Goal: Task Accomplishment & Management: Manage account settings

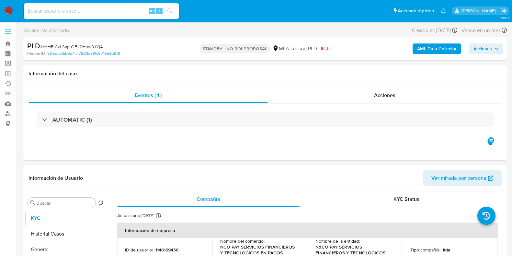
select select "10"
click at [76, 9] on input at bounding box center [102, 11] width 156 height 8
paste input "AepGSERPWzzuqwHdVMxxwqWO"
type input "AepGSERPWzzuqwHdVMxxwqWO"
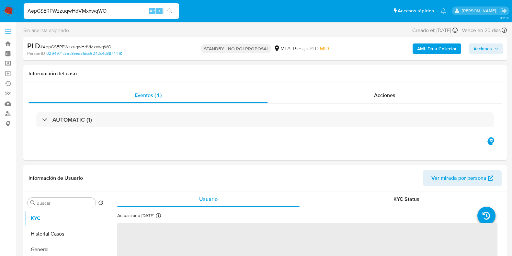
select select "10"
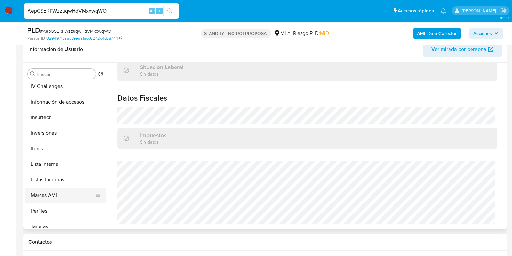
scroll to position [336, 0]
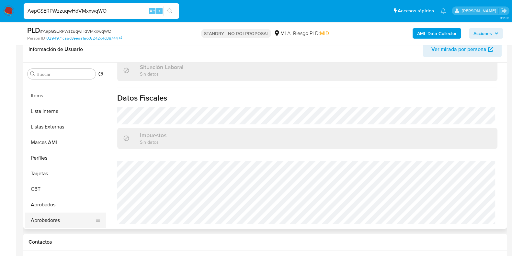
click at [53, 217] on button "Aprobadores" at bounding box center [63, 220] width 76 height 16
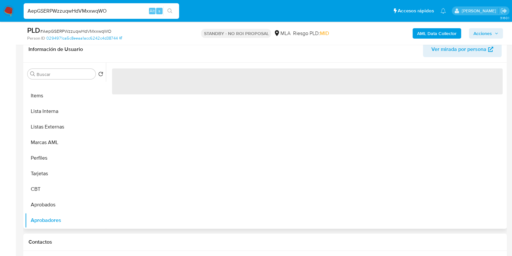
scroll to position [336, 0]
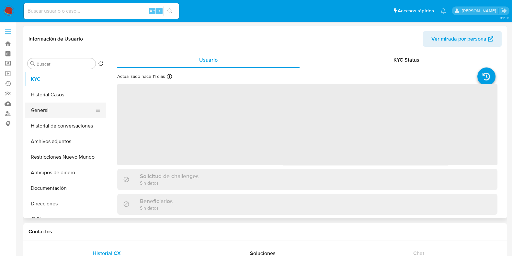
select select "10"
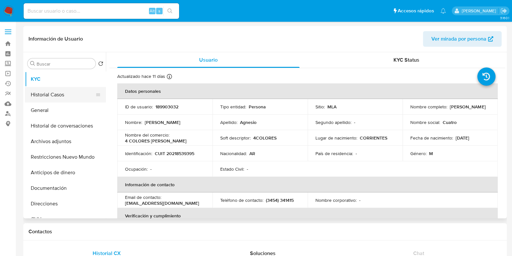
click at [54, 95] on button "Historial Casos" at bounding box center [63, 95] width 76 height 16
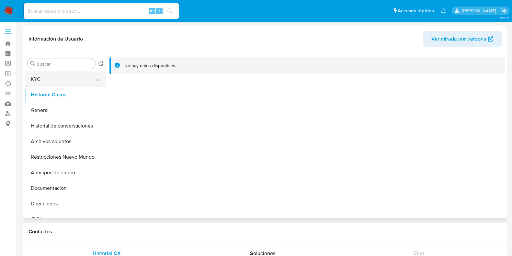
click at [41, 81] on button "KYC" at bounding box center [63, 79] width 76 height 16
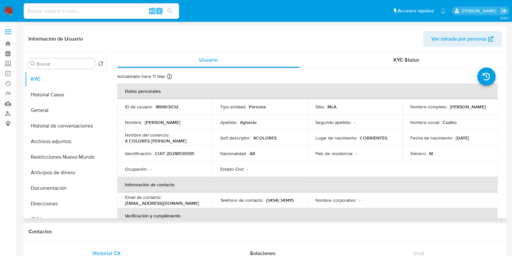
drag, startPoint x: 455, startPoint y: 109, endPoint x: 408, endPoint y: 112, distance: 47.1
click at [411, 110] on div "Nombre completo : Miguel Angel Agnesio" at bounding box center [451, 107] width 80 height 6
copy p "Miguel Angel Agnesio"
click at [184, 154] on p "CUIT 20218539395" at bounding box center [175, 153] width 40 height 6
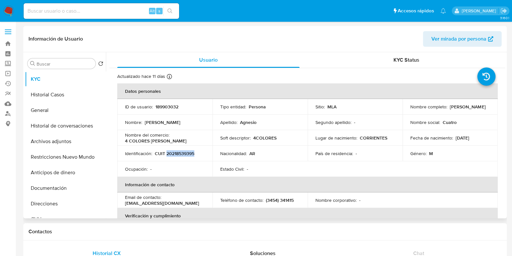
copy p "20218539395"
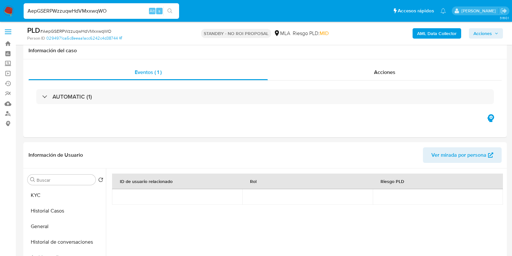
select select "10"
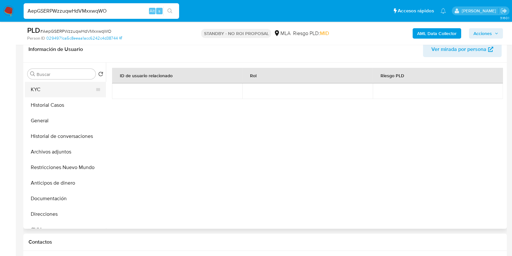
click at [57, 86] on button "KYC" at bounding box center [63, 90] width 76 height 16
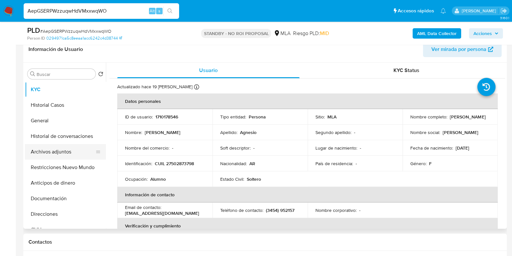
click at [48, 145] on button "Archivos adjuntos" at bounding box center [63, 152] width 76 height 16
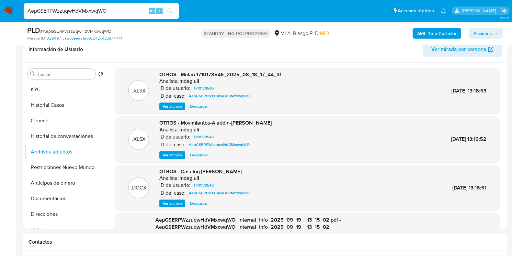
click at [67, 31] on span "# AepGSERPWzzuqwHdVMxxwqWO" at bounding box center [75, 31] width 71 height 6
copy span "AepGSERPWzzuqwHdVMxxwqWO"
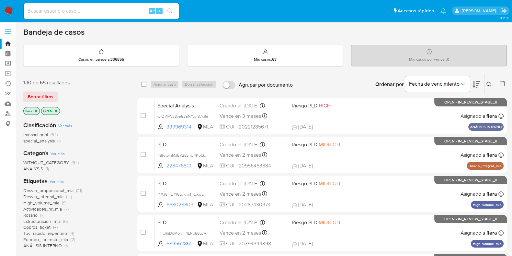
click at [489, 80] on button at bounding box center [490, 84] width 11 height 8
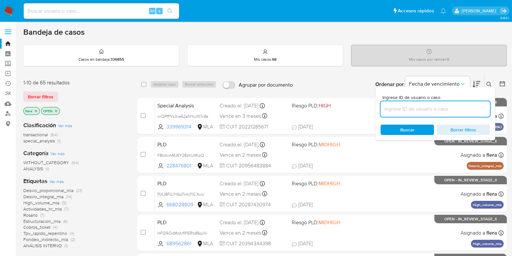
click at [430, 107] on input at bounding box center [436, 109] width 110 height 8
type input "AepGSERPWzzuqwHdVMxxwqWO"
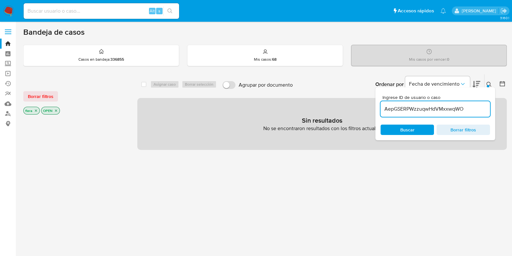
click at [58, 110] on icon "close-filter" at bounding box center [56, 111] width 4 height 4
click at [38, 110] on p "flera" at bounding box center [32, 110] width 16 height 7
click at [35, 110] on icon "close-filter" at bounding box center [36, 111] width 4 height 4
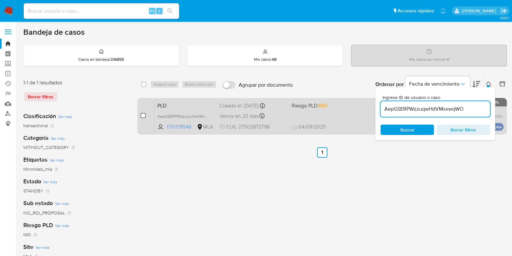
click at [142, 114] on input "checkbox" at bounding box center [143, 115] width 5 height 5
checkbox input "true"
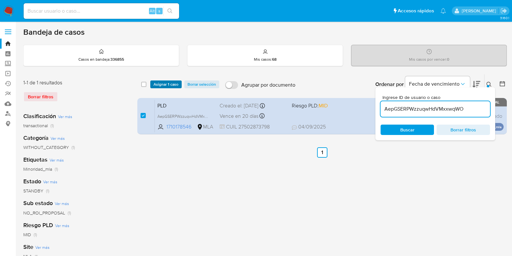
click at [169, 84] on span "Asignar 1 caso" at bounding box center [166, 84] width 25 height 6
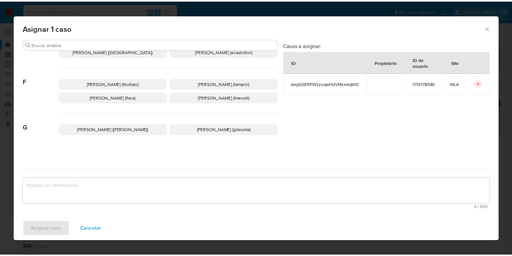
scroll to position [162, 0]
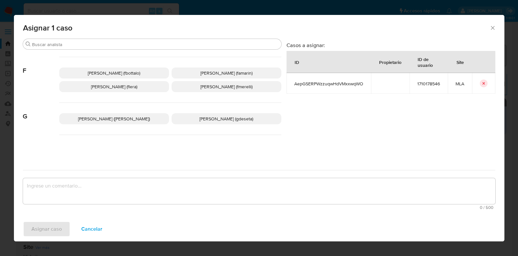
click at [137, 88] on span "Florencia Cecilia Lera (flera)" at bounding box center [114, 86] width 46 height 6
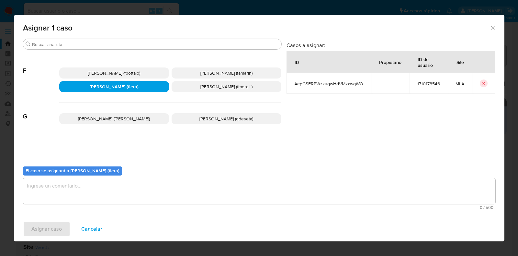
click at [140, 190] on textarea "assign-modal" at bounding box center [259, 191] width 473 height 26
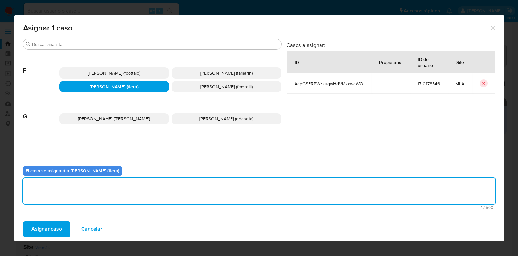
click at [50, 229] on span "Asignar caso" at bounding box center [46, 229] width 30 height 14
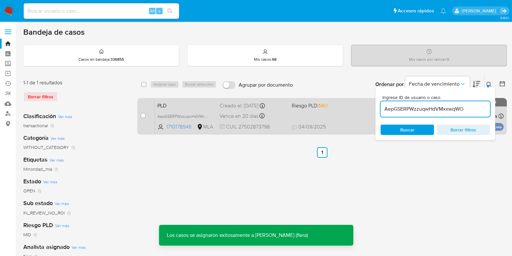
click at [165, 102] on span "PLD" at bounding box center [185, 105] width 57 height 8
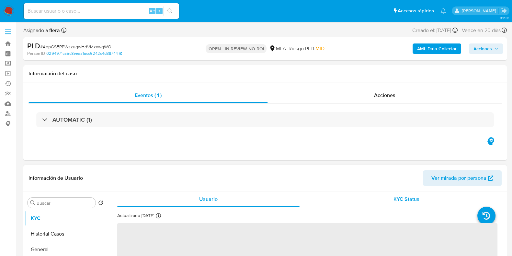
select select "10"
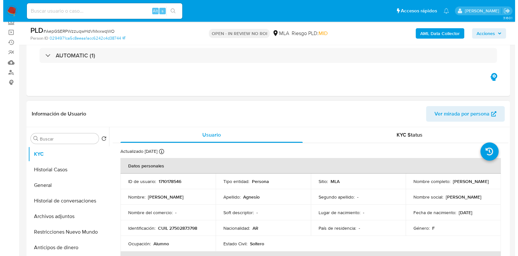
scroll to position [122, 0]
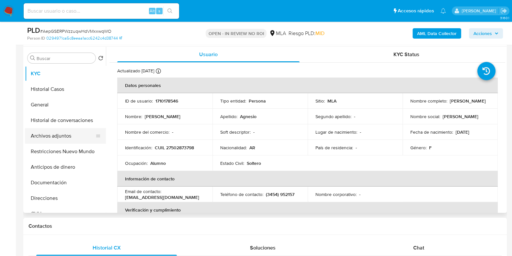
click at [57, 140] on button "Archivos adjuntos" at bounding box center [63, 136] width 76 height 16
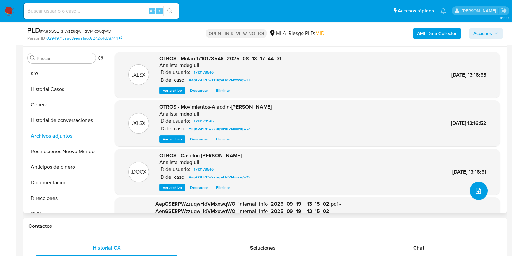
click at [482, 193] on button "upload-file" at bounding box center [479, 190] width 18 height 18
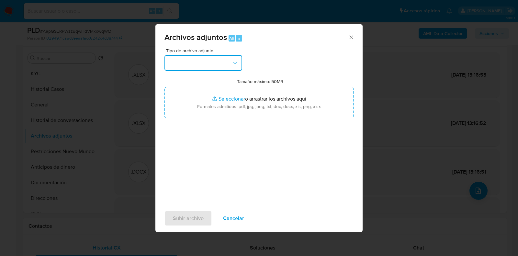
click at [240, 59] on button "button" at bounding box center [204, 63] width 78 height 16
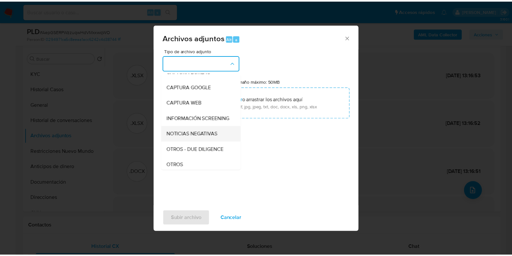
scroll to position [81, 0]
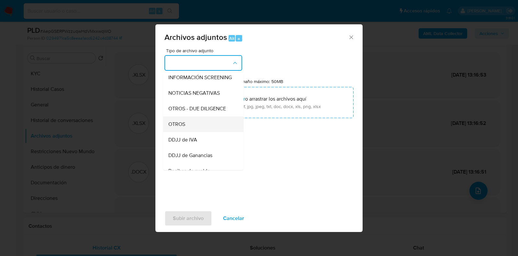
click at [211, 131] on div "OTROS" at bounding box center [201, 124] width 66 height 16
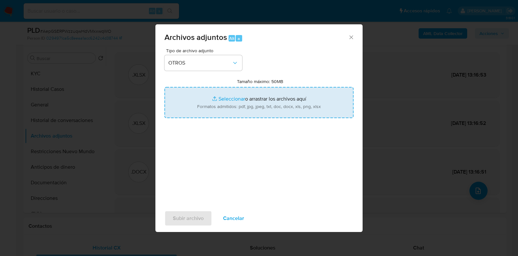
type input "C:\fakepath\v2Caselog Daiana Elizabeth Agnesio.docx"
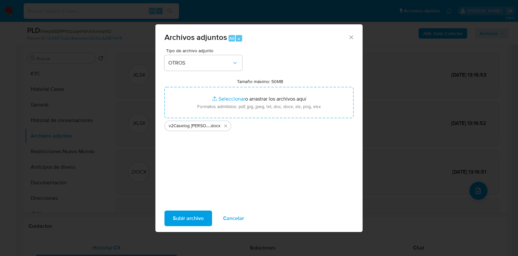
drag, startPoint x: 305, startPoint y: 93, endPoint x: 190, endPoint y: 220, distance: 171.1
click at [190, 220] on span "Subir archivo" at bounding box center [188, 218] width 31 height 14
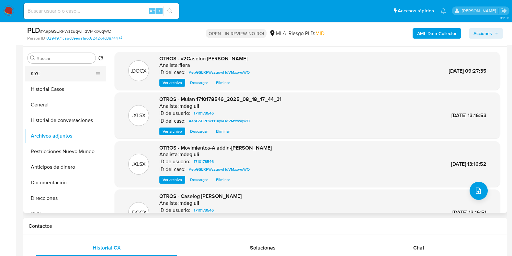
click at [65, 70] on button "KYC" at bounding box center [63, 74] width 76 height 16
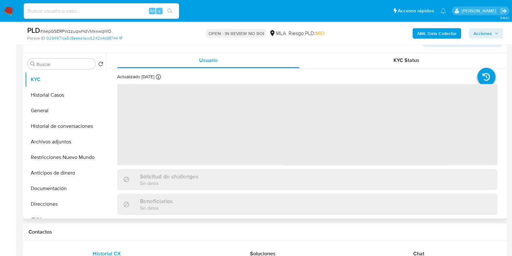
scroll to position [0, 0]
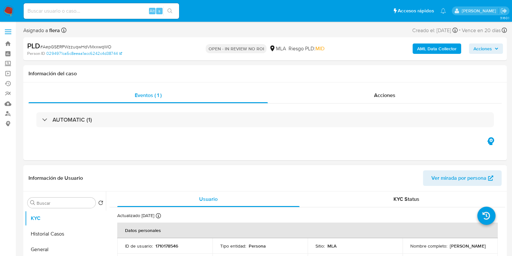
click at [490, 46] on span "Acciones" at bounding box center [483, 48] width 18 height 10
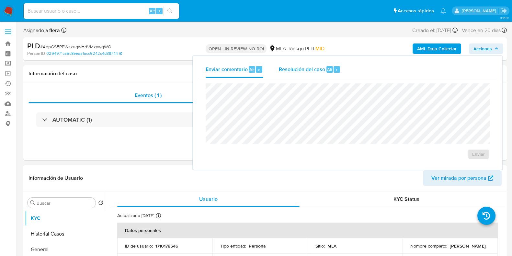
click at [316, 67] on span "Resolución del caso" at bounding box center [302, 68] width 46 height 7
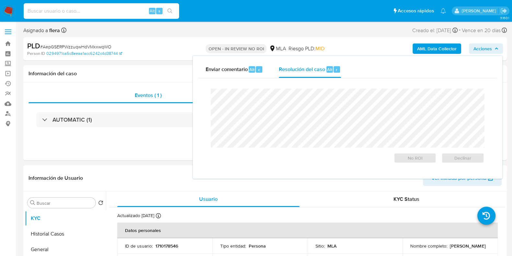
click at [63, 9] on input at bounding box center [102, 11] width 156 height 8
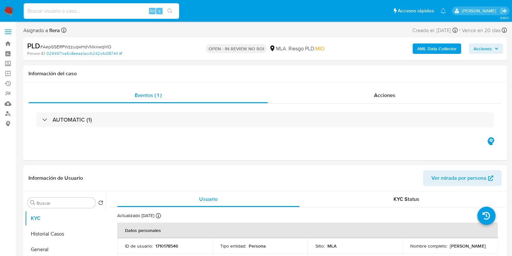
paste input "0pEzxxI1OuD29BVSHb4cTQ1H"
type input "0pEzxxI1OuD29BVSHb4cTQ1H"
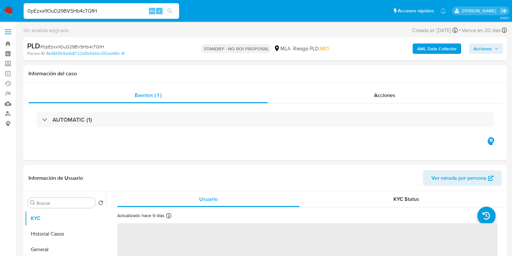
select select "10"
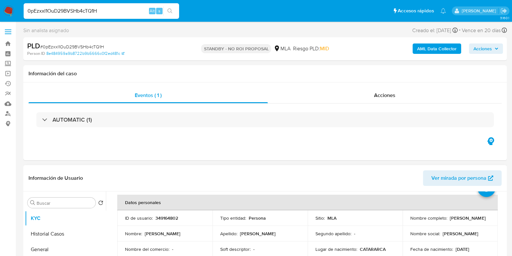
scroll to position [40, 0]
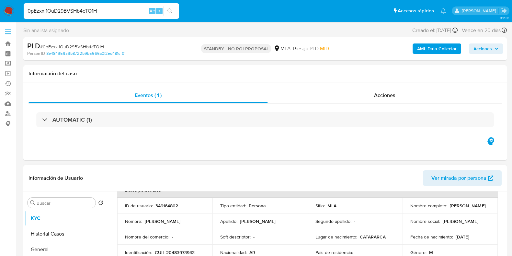
drag, startPoint x: 458, startPoint y: 210, endPoint x: 409, endPoint y: 210, distance: 48.3
click at [411, 208] on div "Nombre completo : Jeremias Leonel Moran" at bounding box center [451, 206] width 80 height 6
copy p "Jeremias Leonel Moran"
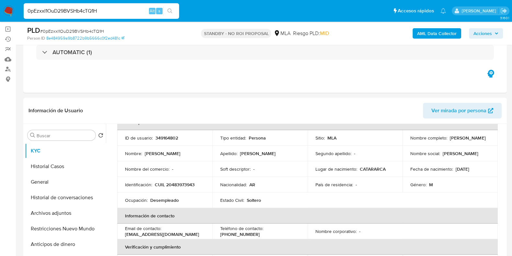
scroll to position [81, 0]
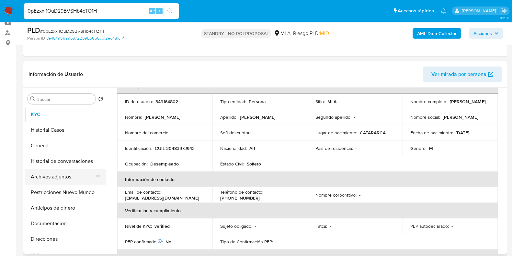
click at [51, 177] on button "Archivos adjuntos" at bounding box center [63, 177] width 76 height 16
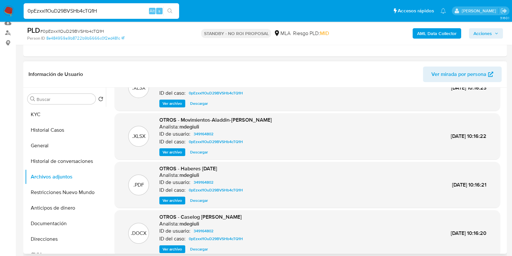
scroll to position [40, 0]
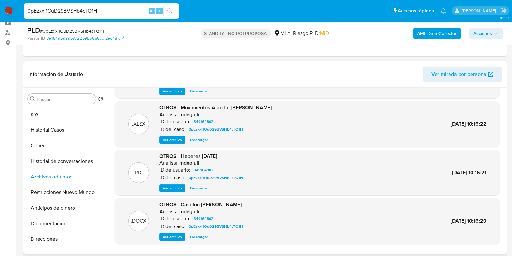
click at [197, 137] on span "Descargar" at bounding box center [199, 139] width 18 height 6
click at [203, 236] on span "Descargar" at bounding box center [199, 236] width 18 height 6
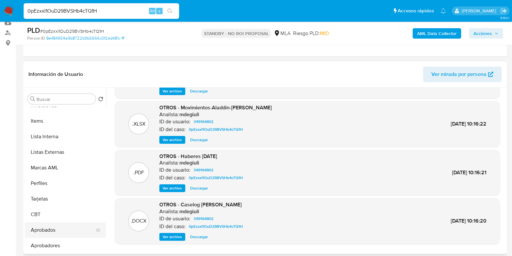
scroll to position [336, 0]
click at [56, 231] on button "Aprobados" at bounding box center [63, 230] width 76 height 16
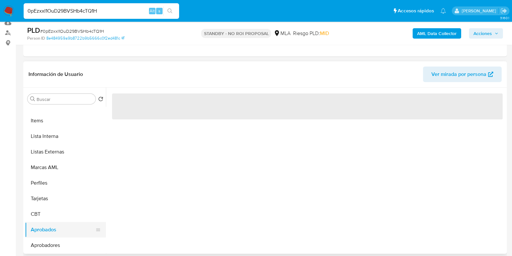
scroll to position [0, 0]
click at [52, 243] on button "Aprobadores" at bounding box center [63, 245] width 76 height 16
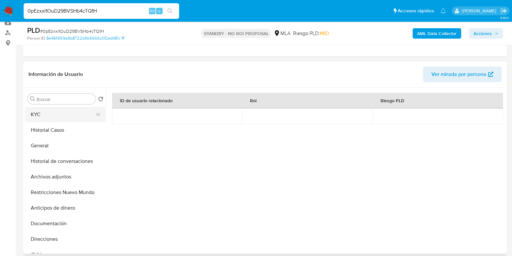
click at [54, 117] on button "KYC" at bounding box center [63, 115] width 76 height 16
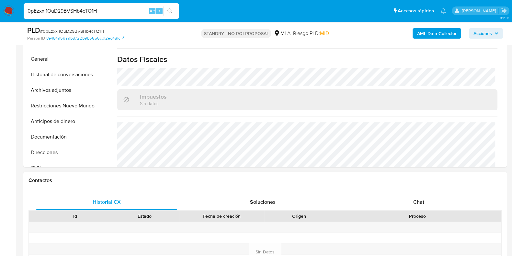
scroll to position [243, 0]
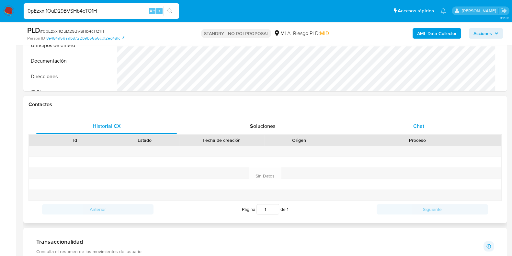
click at [422, 118] on div "Chat" at bounding box center [419, 126] width 141 height 16
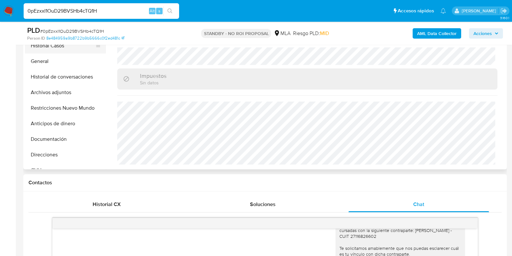
scroll to position [81, 0]
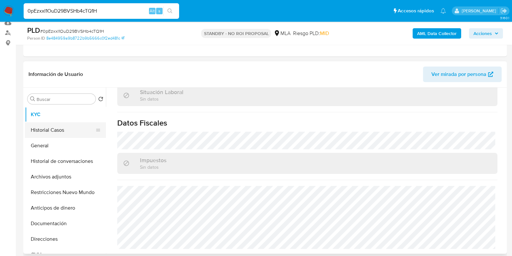
click at [55, 131] on button "Historial Casos" at bounding box center [63, 130] width 76 height 16
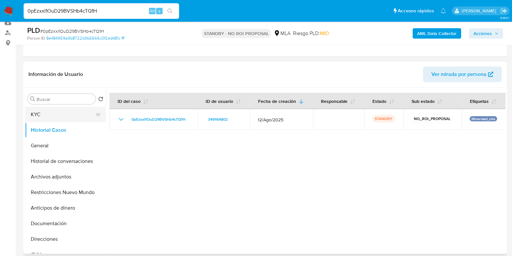
click at [57, 116] on button "KYC" at bounding box center [63, 115] width 76 height 16
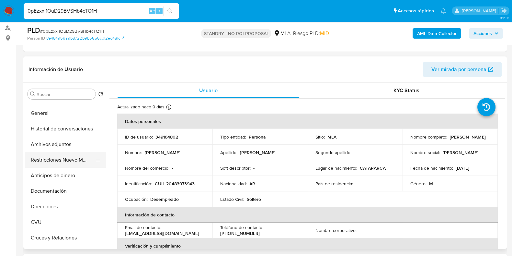
scroll to position [40, 0]
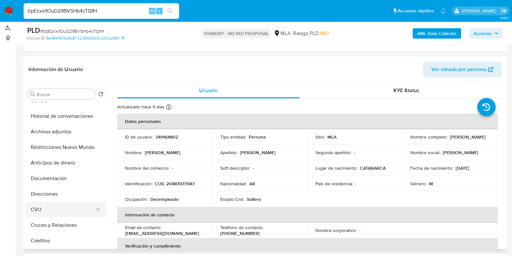
click at [47, 206] on button "CVU" at bounding box center [63, 210] width 76 height 16
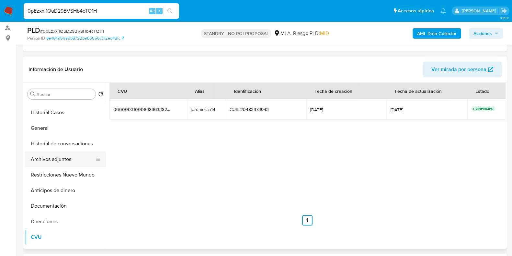
scroll to position [0, 0]
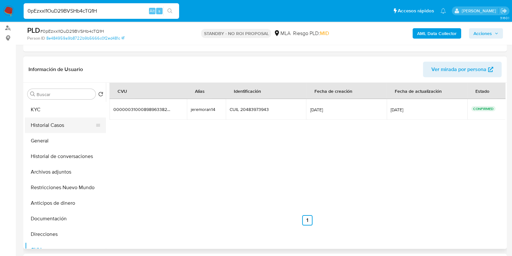
click at [60, 124] on button "Historial Casos" at bounding box center [63, 125] width 76 height 16
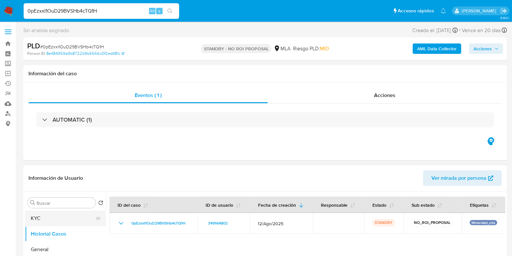
click at [52, 216] on button "KYC" at bounding box center [63, 218] width 76 height 16
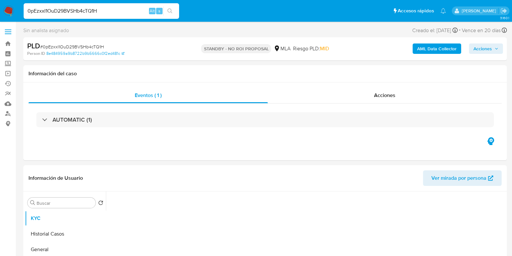
click at [68, 46] on span "# 0pEzxxI1OuD29BVSHb4cTQ1H" at bounding box center [72, 46] width 64 height 6
copy span "0pEzxxI1OuD29BVSHb4cTQ1H"
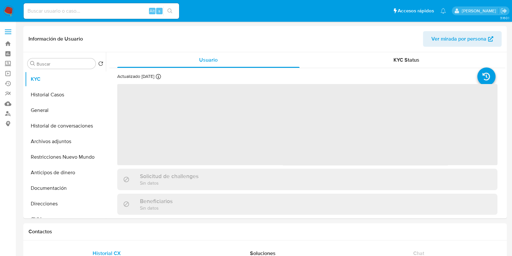
select select "10"
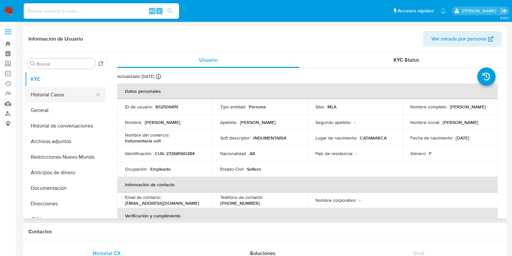
click at [63, 91] on button "Historial Casos" at bounding box center [63, 95] width 76 height 16
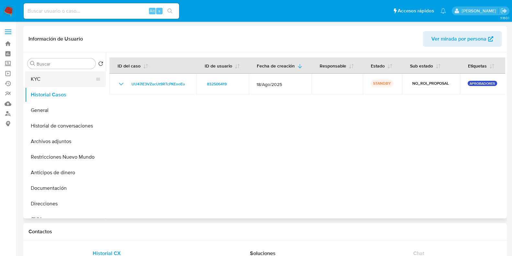
click at [53, 84] on button "KYC" at bounding box center [63, 79] width 76 height 16
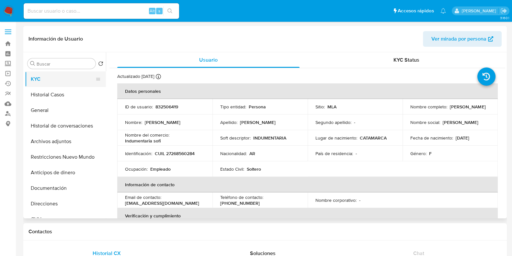
click at [55, 85] on button "KYC" at bounding box center [63, 79] width 76 height 16
click at [54, 95] on button "Historial Casos" at bounding box center [63, 95] width 76 height 16
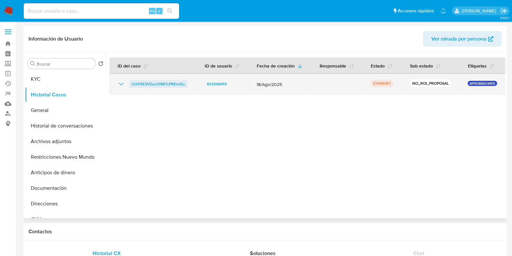
drag, startPoint x: 188, startPoint y: 85, endPoint x: 132, endPoint y: 86, distance: 55.7
click at [132, 86] on td "UU47lE3VZucUt9RTcPKEooEu" at bounding box center [153, 84] width 87 height 21
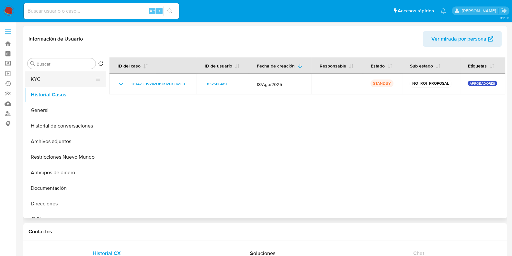
click at [55, 81] on button "KYC" at bounding box center [63, 79] width 76 height 16
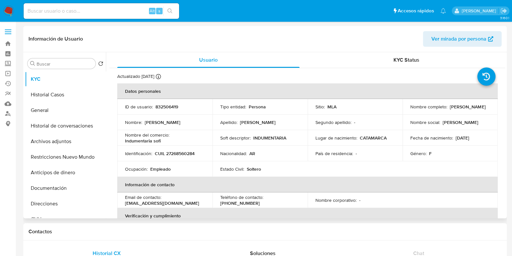
drag, startPoint x: 456, startPoint y: 110, endPoint x: 406, endPoint y: 110, distance: 49.9
click at [406, 110] on td "Nombre completo : Ivanna Azucena Moran" at bounding box center [450, 107] width 95 height 16
copy p "[PERSON_NAME] [PERSON_NAME]"
click at [52, 143] on button "Archivos adjuntos" at bounding box center [63, 141] width 76 height 16
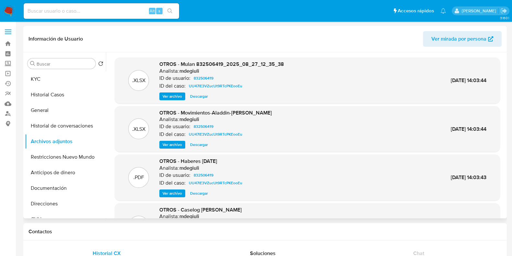
click at [203, 143] on span "Descargar" at bounding box center [199, 144] width 18 height 6
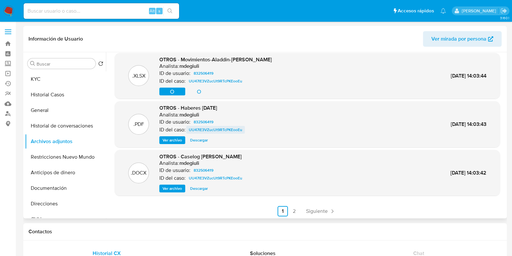
scroll to position [54, 0]
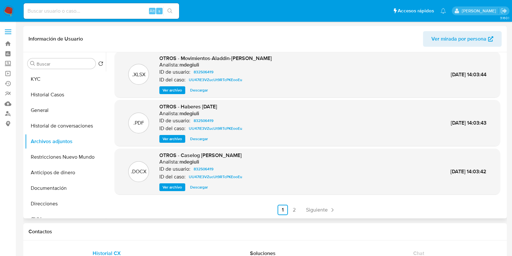
click at [205, 187] on span "Descargar" at bounding box center [199, 187] width 18 height 6
click at [57, 97] on button "Historial Casos" at bounding box center [63, 95] width 76 height 16
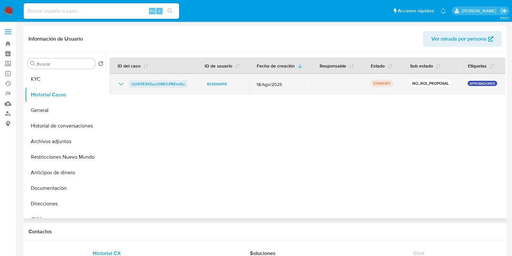
click at [179, 84] on span "UU47lE3VZucUt9RTcPKEooEu" at bounding box center [158, 84] width 53 height 8
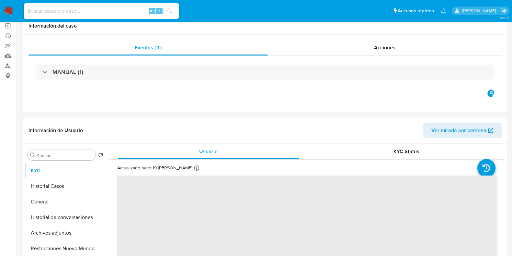
select select "10"
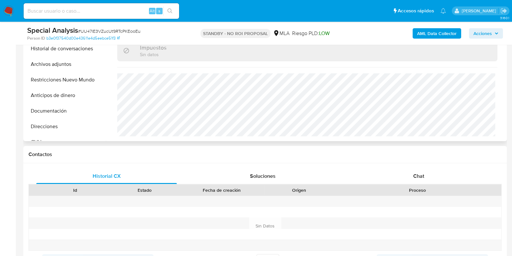
scroll to position [203, 0]
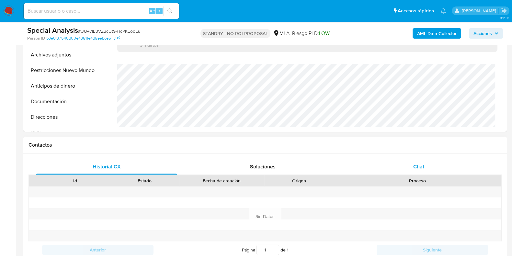
click at [413, 168] on div "Chat" at bounding box center [419, 167] width 141 height 16
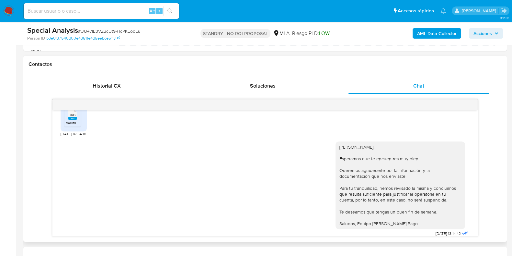
scroll to position [1037, 0]
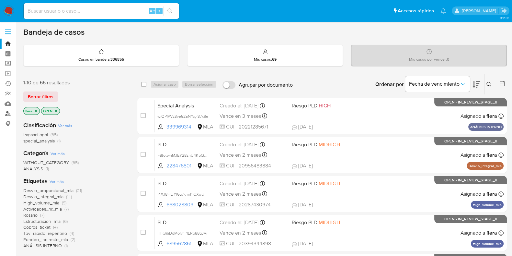
click at [8, 110] on link "Buscador de personas" at bounding box center [38, 114] width 77 height 10
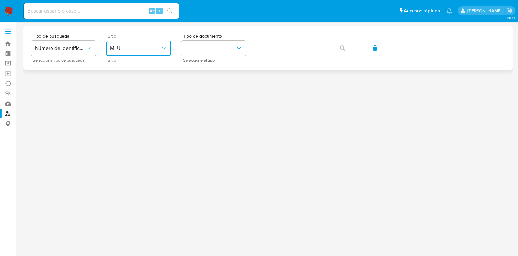
click at [144, 51] on span "MLU" at bounding box center [135, 48] width 51 height 6
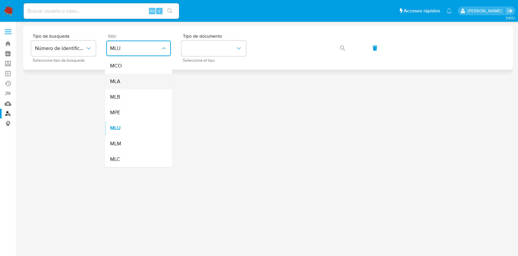
click at [144, 83] on div "MLA" at bounding box center [136, 82] width 53 height 16
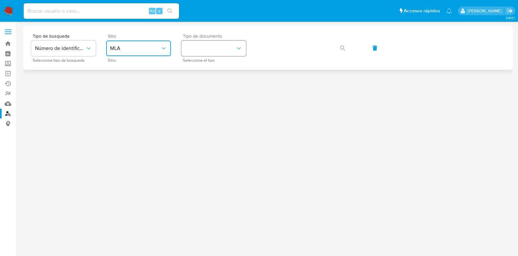
click at [214, 48] on button "identificationType" at bounding box center [213, 49] width 65 height 16
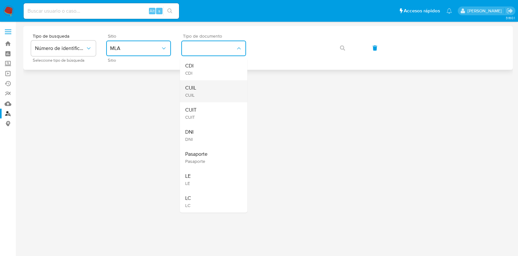
click at [225, 90] on div "CUIL CUIL" at bounding box center [211, 91] width 53 height 22
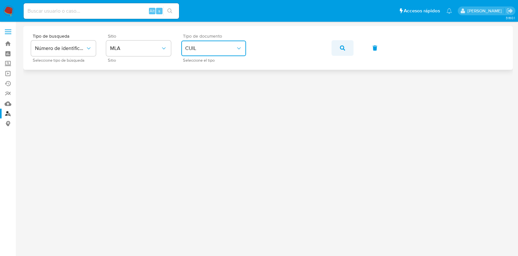
click at [343, 48] on icon "button" at bounding box center [342, 47] width 5 height 5
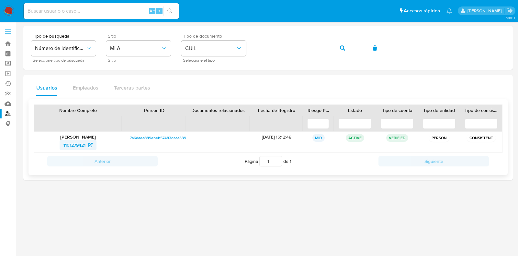
click at [62, 143] on link "1101279421" at bounding box center [78, 145] width 37 height 10
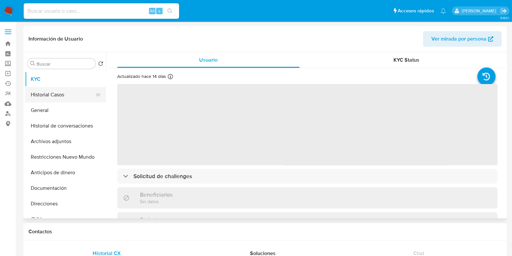
click at [54, 93] on button "Historial Casos" at bounding box center [63, 95] width 76 height 16
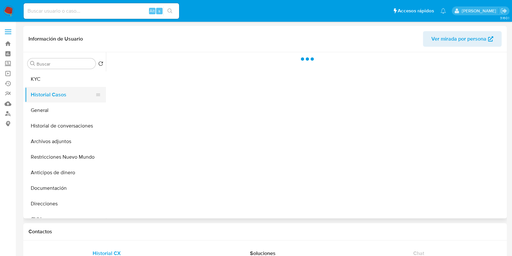
select select "10"
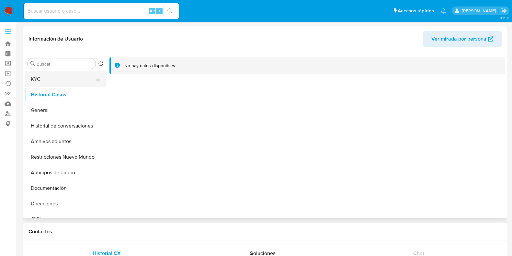
click at [56, 79] on button "KYC" at bounding box center [63, 79] width 76 height 16
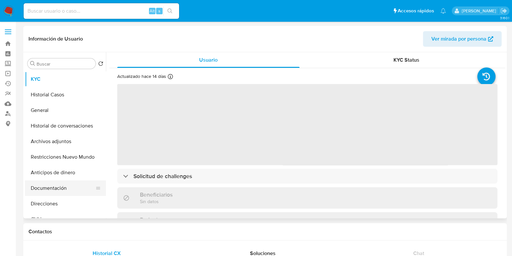
click at [57, 191] on button "Documentación" at bounding box center [63, 188] width 76 height 16
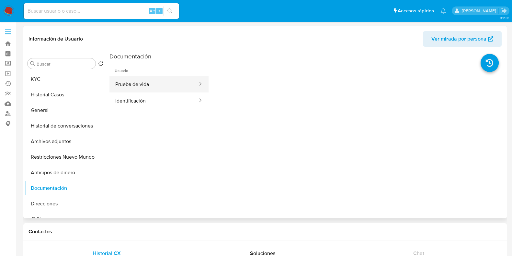
click at [135, 85] on button "Prueba de vida" at bounding box center [154, 84] width 89 height 17
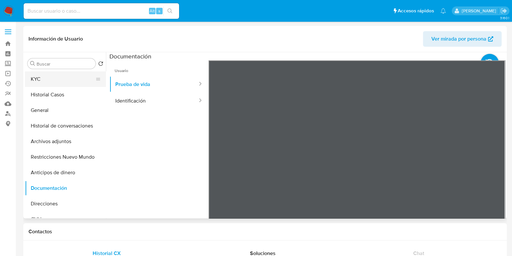
click at [65, 78] on button "KYC" at bounding box center [63, 79] width 76 height 16
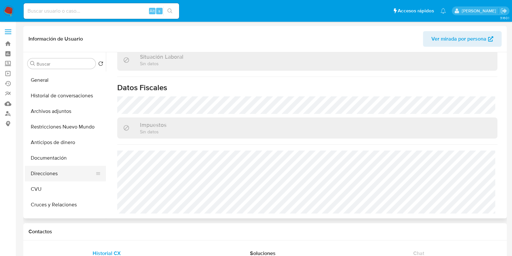
scroll to position [40, 0]
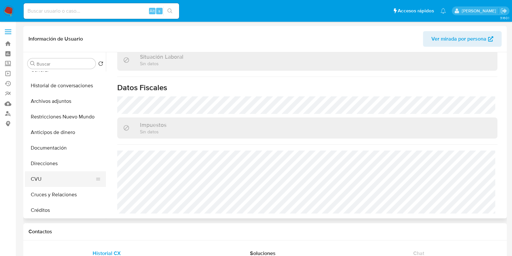
click at [45, 184] on button "CVU" at bounding box center [63, 179] width 76 height 16
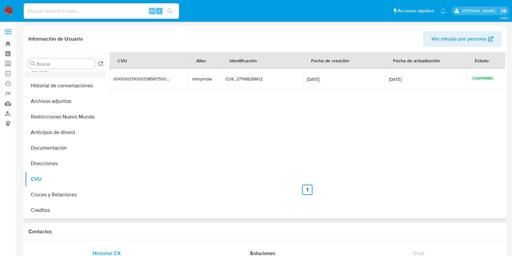
scroll to position [0, 0]
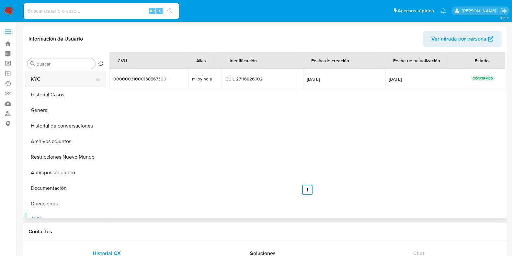
click at [57, 75] on button "KYC" at bounding box center [63, 79] width 76 height 16
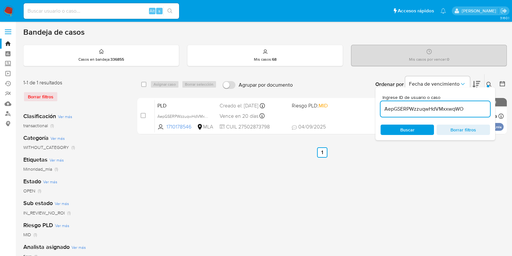
click at [431, 109] on input "AepGSERPWzzuqwHdVMxxwqWO" at bounding box center [436, 109] width 110 height 8
paste input "0pEzxxI1OuD29BVSHb4cTQ1H"
type input "0pEzxxI1OuD29BVSHb4cTQ1H"
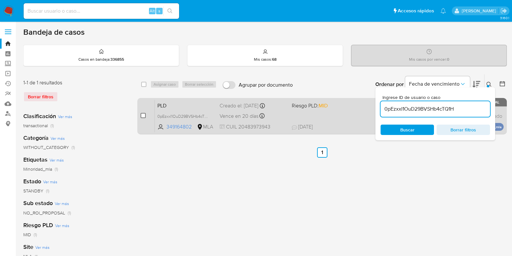
click at [144, 116] on input "checkbox" at bounding box center [143, 115] width 5 height 5
checkbox input "true"
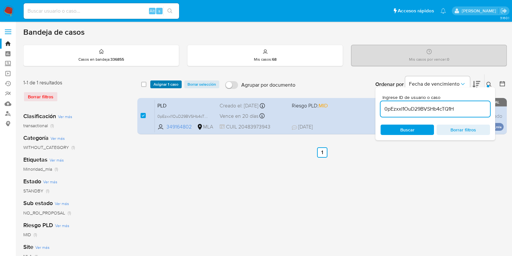
click at [164, 87] on span "Asignar 1 caso" at bounding box center [166, 84] width 25 height 6
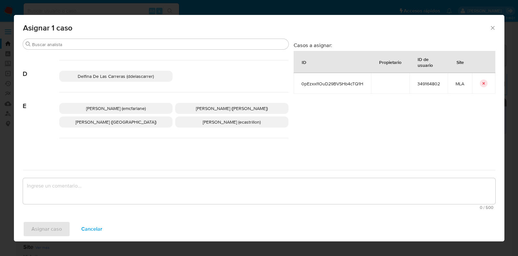
scroll to position [122, 0]
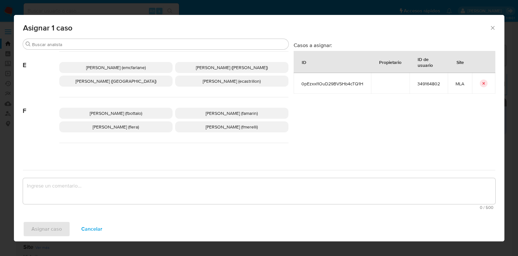
click at [126, 126] on span "[PERSON_NAME] (flera)" at bounding box center [116, 126] width 46 height 6
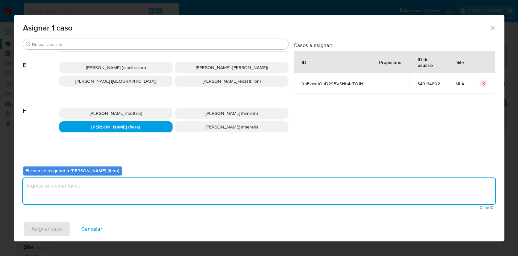
click at [124, 194] on textarea "assign-modal" at bounding box center [259, 191] width 473 height 26
click at [49, 229] on span "Asignar caso" at bounding box center [46, 229] width 30 height 14
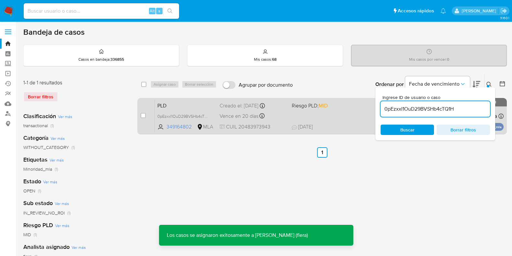
click at [166, 100] on div "PLD 0pEzxxI1OuD29BVSHb4cTQ1H 349164802 MLA Riesgo PLD: MID Creado el: [DATE] Cr…" at bounding box center [329, 115] width 349 height 33
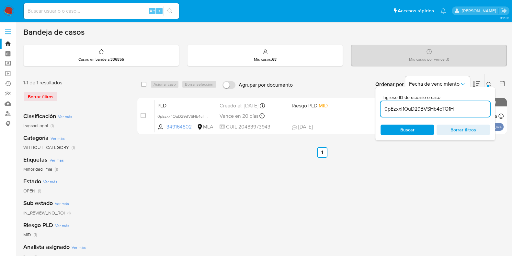
click at [436, 103] on div "0pEzxxI1OuD29BVSHb4cTQ1H" at bounding box center [436, 109] width 110 height 16
click at [433, 106] on input "0pEzxxI1OuD29BVSHb4cTQ1H" at bounding box center [436, 109] width 110 height 8
paste input "UU47lE3VZucUt9RTcPKEooEu"
type input "UU47lE3VZucUt9RTcPKEooEu"
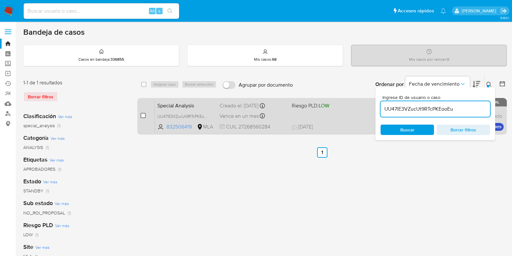
click at [144, 114] on input "checkbox" at bounding box center [143, 115] width 5 height 5
checkbox input "true"
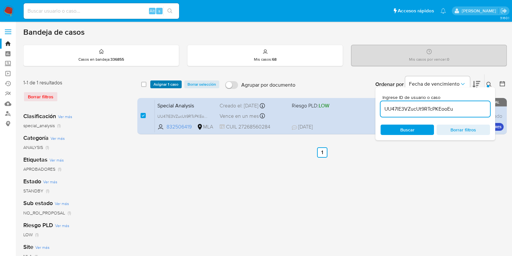
click at [168, 81] on span "Asignar 1 caso" at bounding box center [166, 84] width 25 height 6
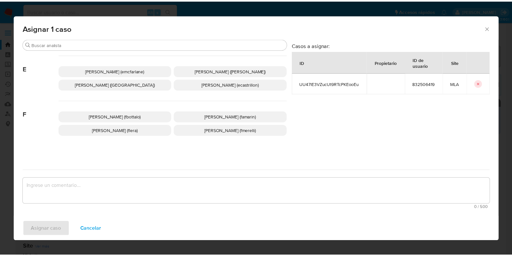
scroll to position [162, 0]
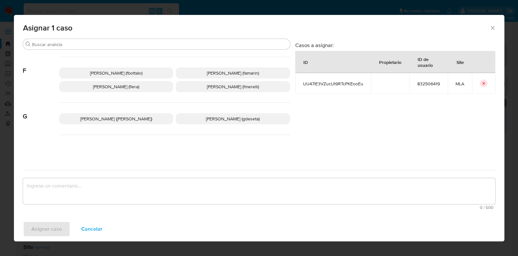
drag, startPoint x: 122, startPoint y: 85, endPoint x: 122, endPoint y: 102, distance: 17.5
click at [123, 85] on span "[PERSON_NAME] (flera)" at bounding box center [116, 86] width 46 height 6
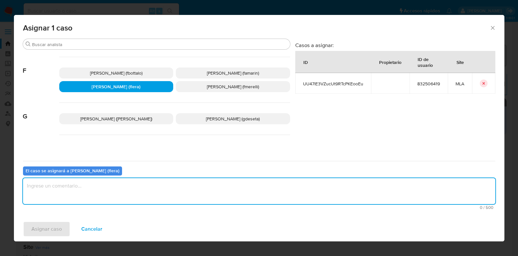
click at [104, 190] on textarea "assign-modal" at bounding box center [259, 191] width 473 height 26
click at [53, 225] on span "Asignar caso" at bounding box center [46, 229] width 30 height 14
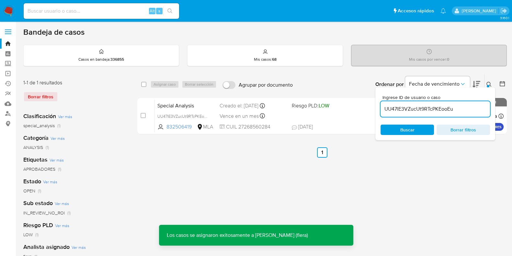
click at [164, 103] on span "Special Analysis" at bounding box center [185, 105] width 57 height 8
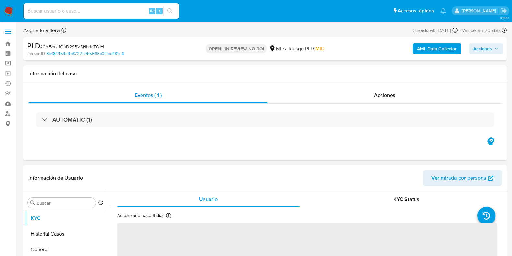
select select "10"
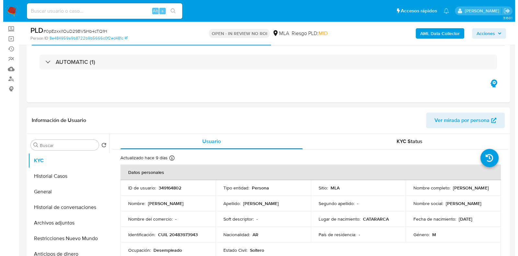
scroll to position [81, 0]
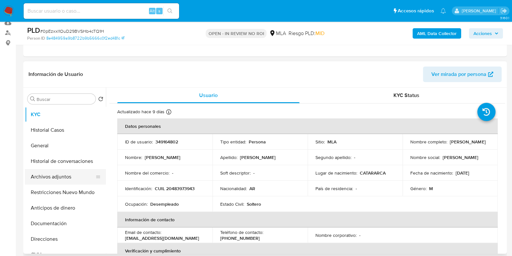
click at [47, 179] on button "Archivos adjuntos" at bounding box center [63, 177] width 76 height 16
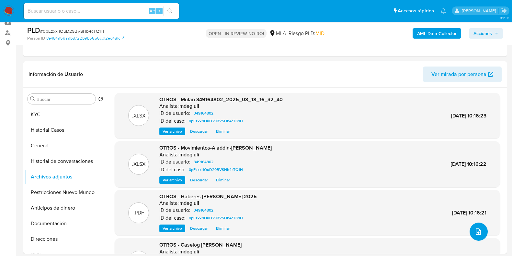
click at [480, 229] on span "upload-file" at bounding box center [479, 231] width 8 height 8
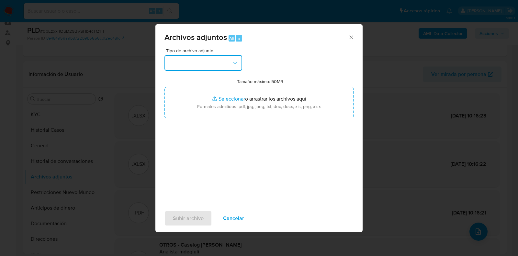
click at [225, 56] on button "button" at bounding box center [204, 63] width 78 height 16
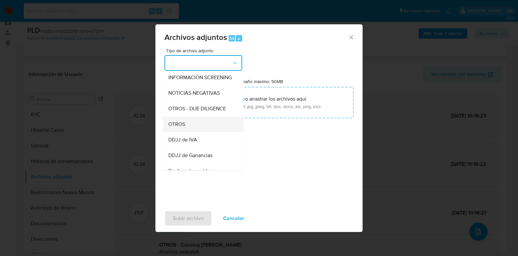
click at [205, 131] on div "OTROS" at bounding box center [201, 124] width 66 height 16
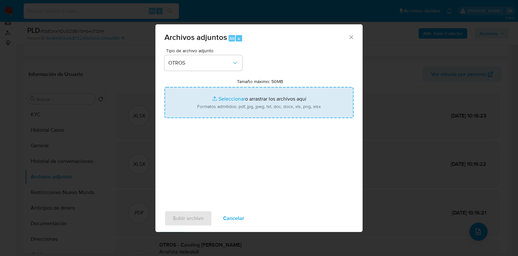
type input "C:\fakepath\v2Caselog Jeremias Leonel Moran.docx"
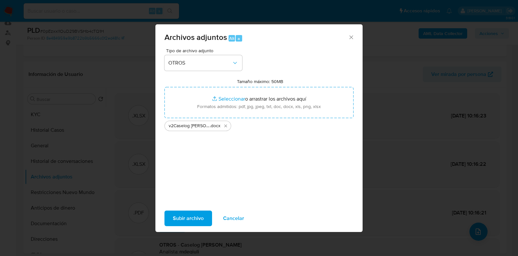
click at [185, 223] on span "Subir archivo" at bounding box center [188, 218] width 31 height 14
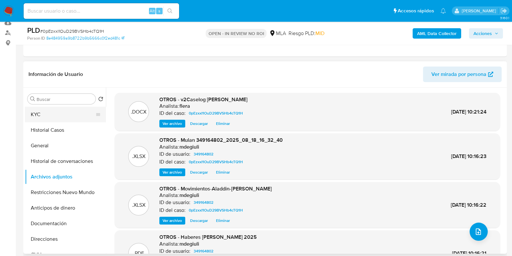
click at [41, 112] on button "KYC" at bounding box center [63, 115] width 76 height 16
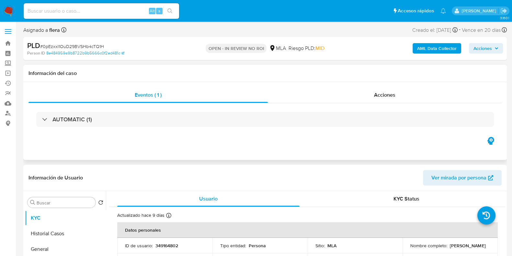
scroll to position [0, 0]
click at [486, 49] on span "Acciones" at bounding box center [483, 48] width 18 height 10
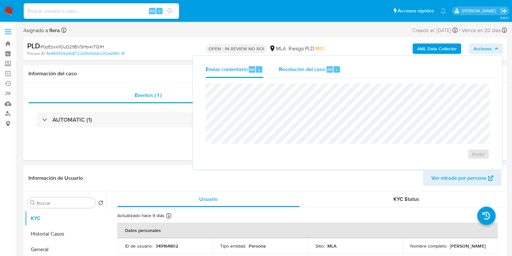
click at [339, 68] on div "Resolución del caso Alt r" at bounding box center [310, 69] width 62 height 17
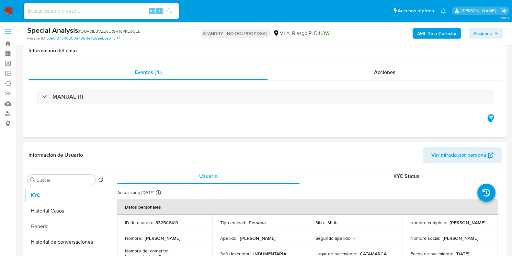
select select "10"
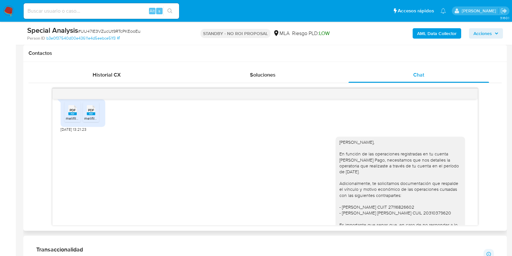
scroll to position [470, 0]
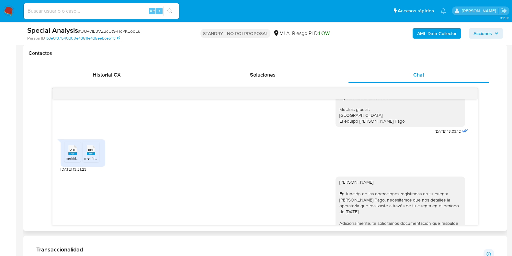
click at [69, 155] on rect at bounding box center [72, 153] width 8 height 3
click at [89, 152] on span "PDF" at bounding box center [91, 150] width 6 height 4
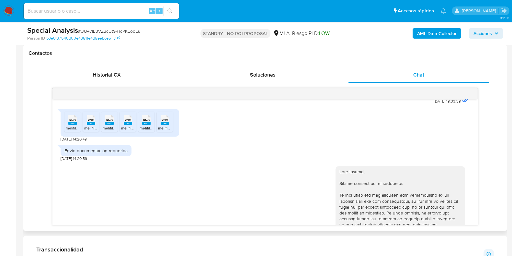
scroll to position [713, 0]
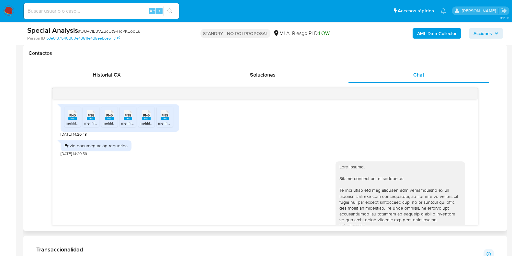
click at [69, 117] on span "PNG" at bounding box center [72, 115] width 6 height 4
click at [84, 119] on div "PNG PNG" at bounding box center [91, 114] width 14 height 13
drag, startPoint x: 105, startPoint y: 122, endPoint x: 120, endPoint y: 125, distance: 14.8
click at [105, 120] on rect at bounding box center [109, 118] width 8 height 3
click at [126, 120] on rect at bounding box center [128, 118] width 8 height 3
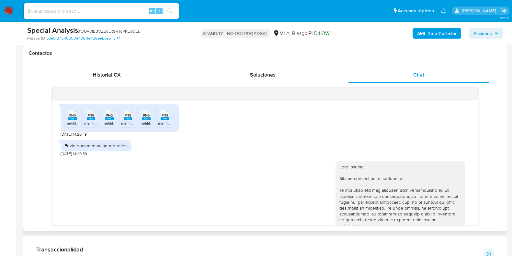
click at [150, 120] on rect at bounding box center [146, 118] width 8 height 3
click at [164, 117] on span "PNG" at bounding box center [165, 115] width 6 height 4
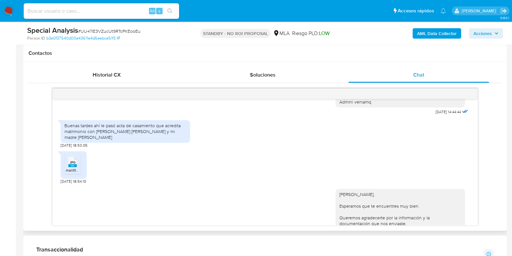
scroll to position [956, 0]
click at [75, 163] on rect at bounding box center [72, 163] width 8 height 3
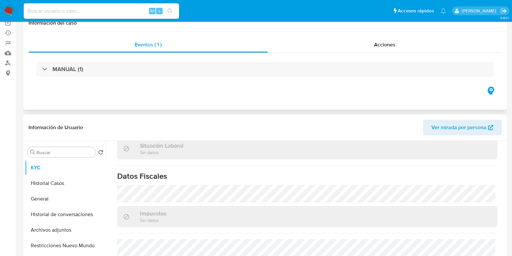
scroll to position [11, 0]
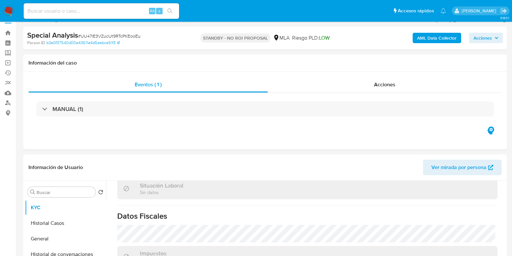
click at [110, 35] on span "# UU47lE3VZucUt9RTcPKEooEu" at bounding box center [109, 36] width 63 height 6
copy span "UU47lE3VZucUt9RTcPKEooEu"
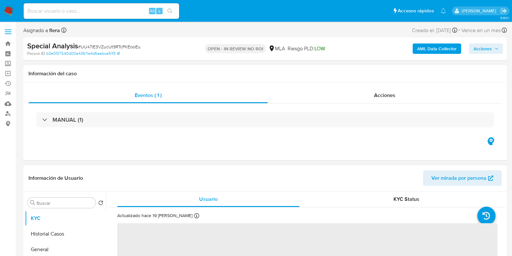
select select "10"
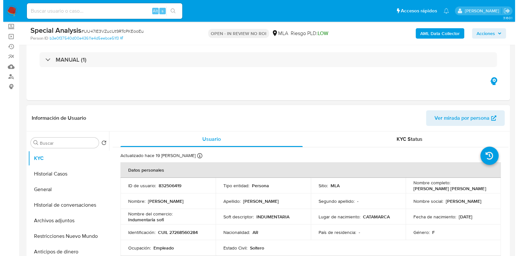
scroll to position [122, 0]
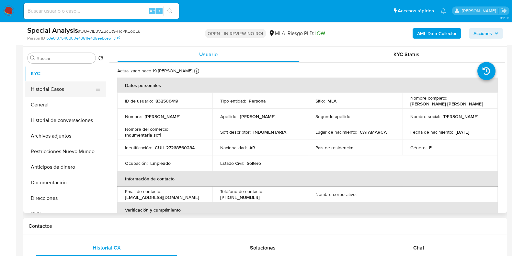
click at [60, 93] on button "Historial Casos" at bounding box center [63, 89] width 76 height 16
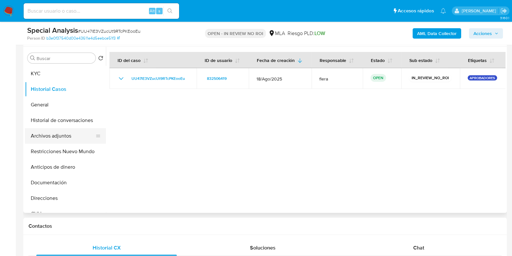
click at [61, 135] on button "Archivos adjuntos" at bounding box center [63, 136] width 76 height 16
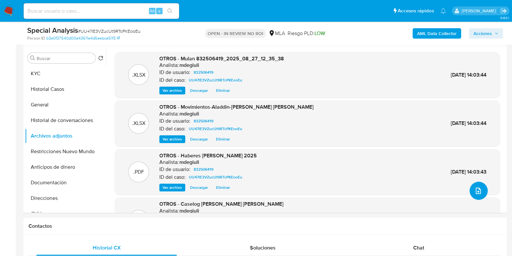
click at [470, 189] on button "upload-file" at bounding box center [479, 190] width 18 height 18
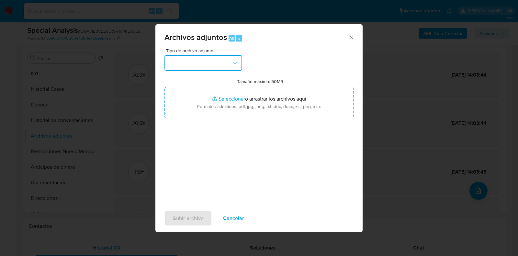
click at [219, 62] on button "button" at bounding box center [204, 63] width 78 height 16
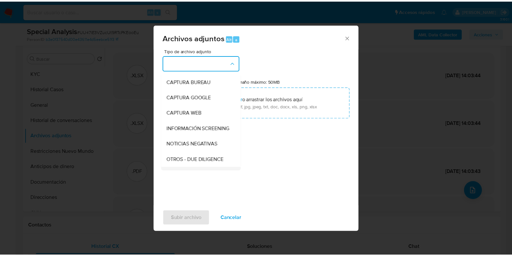
scroll to position [81, 0]
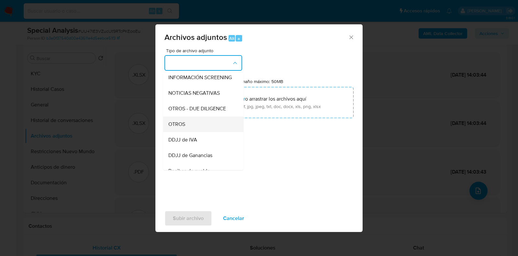
click at [197, 130] on div "OTROS" at bounding box center [201, 124] width 66 height 16
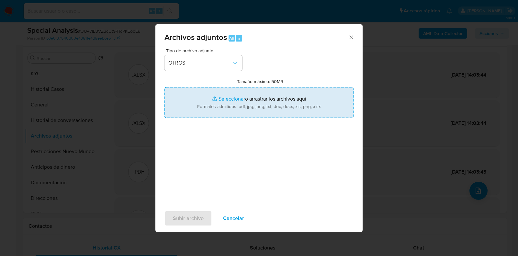
type input "C:\fakepath\v2Caselog Ivanna Azucena Moran.docx"
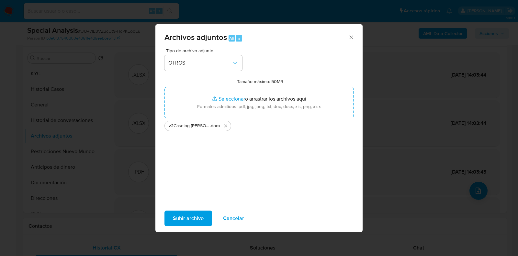
click at [186, 216] on span "Subir archivo" at bounding box center [188, 218] width 31 height 14
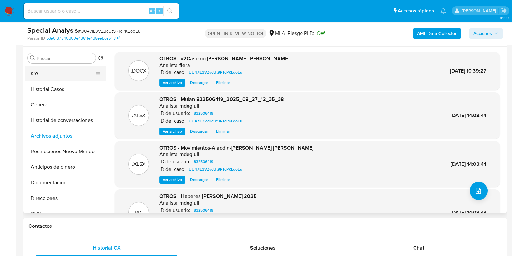
click at [72, 74] on button "KYC" at bounding box center [63, 74] width 76 height 16
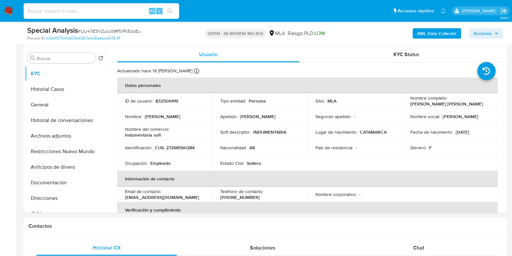
click at [67, 11] on input at bounding box center [102, 11] width 156 height 8
paste input "BwTdSXbY2vkv9jUZxZFzwJYo"
type input "BwTdSXbY2vkv9jUZxZFzwJYo"
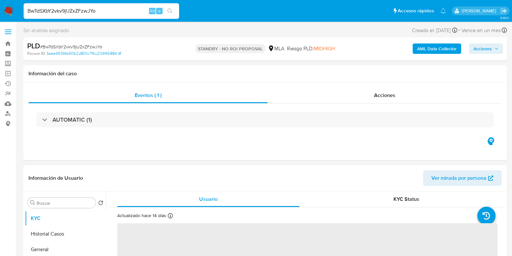
select select "10"
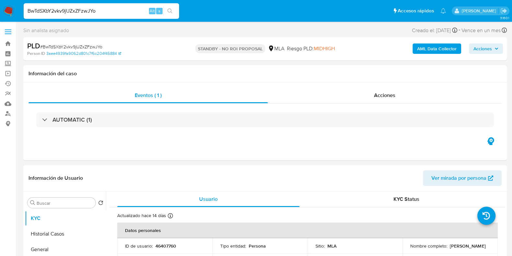
drag, startPoint x: 454, startPoint y: 250, endPoint x: 410, endPoint y: 250, distance: 43.4
click at [411, 249] on div "Nombre completo : Marcela Edith Otero" at bounding box center [451, 246] width 80 height 6
copy p "Marcela Edith Otero"
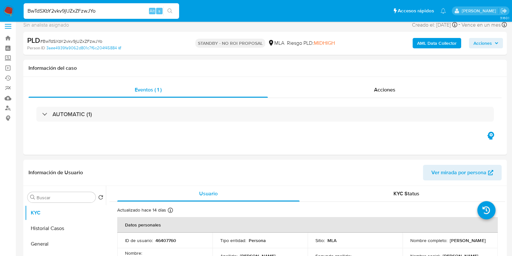
scroll to position [122, 0]
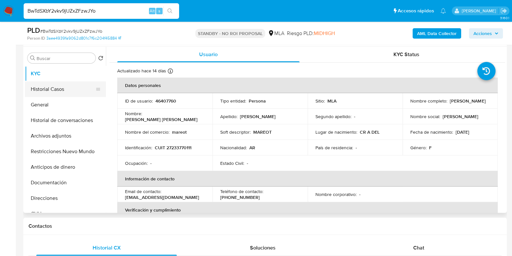
click at [59, 93] on button "Historial Casos" at bounding box center [63, 89] width 76 height 16
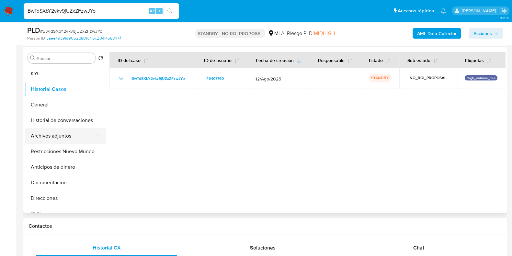
click at [57, 132] on button "Archivos adjuntos" at bounding box center [63, 136] width 76 height 16
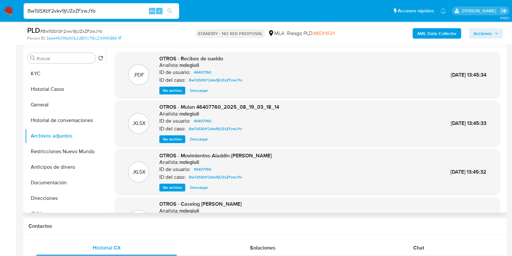
click at [196, 187] on span "Descargar" at bounding box center [199, 187] width 18 height 6
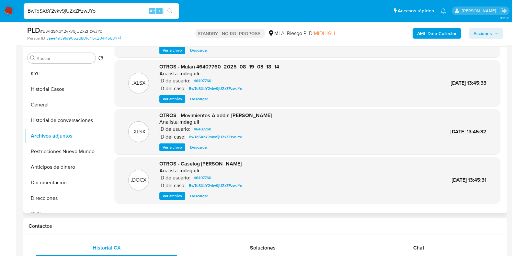
click at [199, 195] on span "Descargar" at bounding box center [199, 195] width 18 height 6
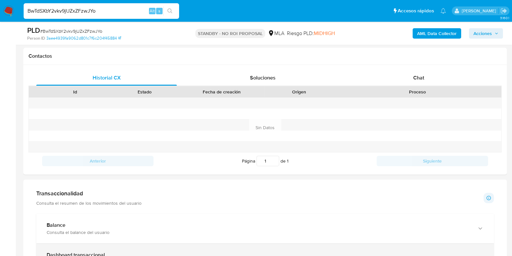
scroll to position [210, 0]
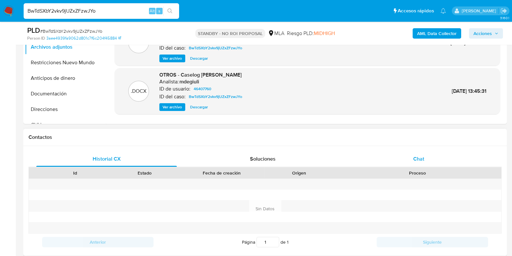
click at [418, 162] on span "Chat" at bounding box center [418, 158] width 11 height 7
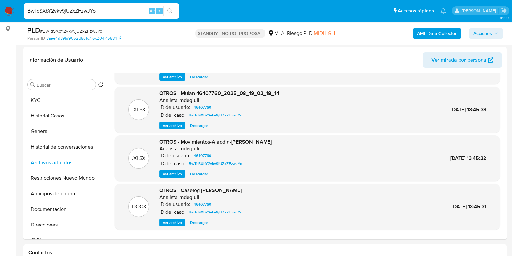
scroll to position [89, 0]
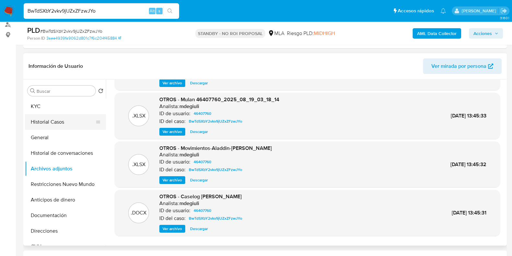
click at [47, 118] on button "Historial Casos" at bounding box center [63, 122] width 76 height 16
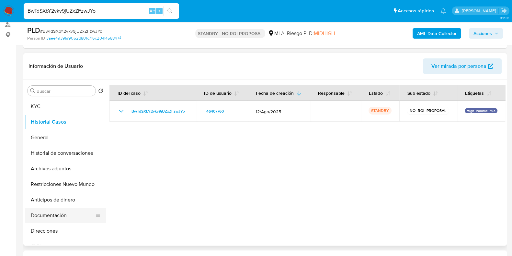
click at [59, 215] on button "Documentación" at bounding box center [63, 215] width 76 height 16
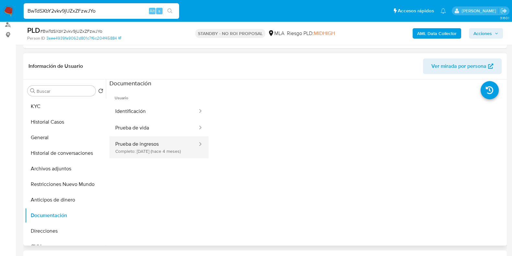
click at [135, 152] on button "Prueba de ingresos Completo: 30/05/2025 (hace 4 meses)" at bounding box center [154, 147] width 89 height 22
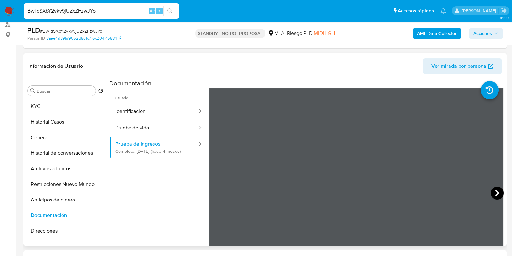
click at [494, 193] on icon at bounding box center [497, 192] width 13 height 13
click at [216, 195] on icon at bounding box center [217, 193] width 4 height 6
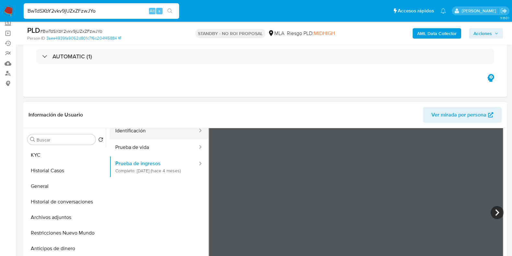
scroll to position [40, 0]
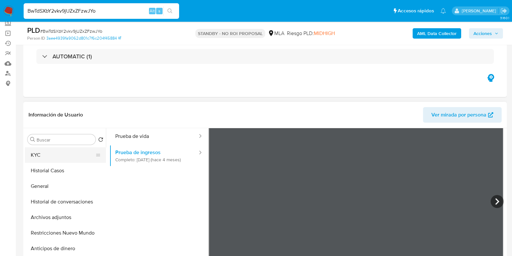
click at [56, 155] on button "KYC" at bounding box center [63, 155] width 76 height 16
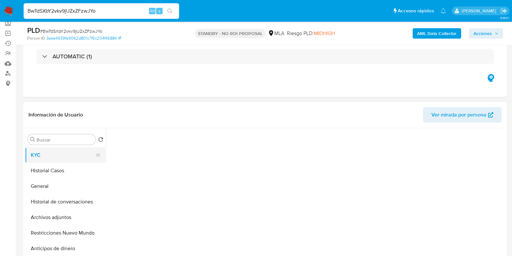
scroll to position [0, 0]
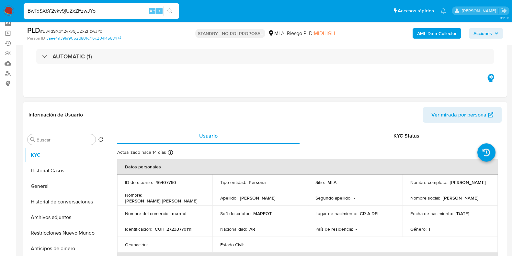
click at [181, 226] on p "CUIT 27233770111" at bounding box center [173, 229] width 37 height 6
copy p "27233770111"
click at [79, 10] on input "BwTdSXbY2vkv9jUZxZFzwJYo" at bounding box center [102, 11] width 156 height 8
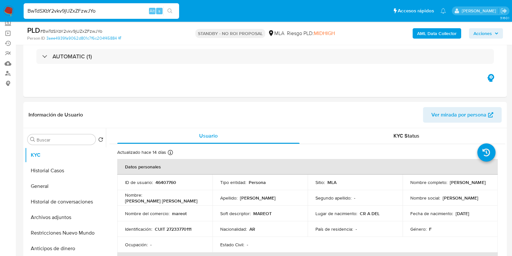
paste input "XOtQUOs7HMjiojAT7Gvm2lcI"
type input "XOtQUOs7HMjiojAT7Gvm2lcI"
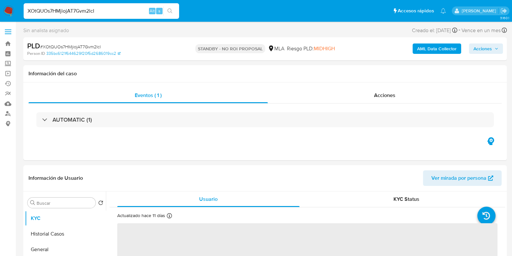
select select "10"
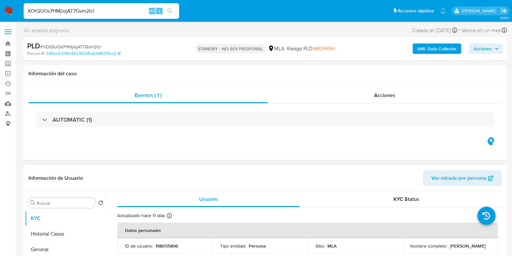
drag, startPoint x: 454, startPoint y: 250, endPoint x: 408, endPoint y: 250, distance: 46.0
click at [408, 250] on td "Nombre completo : Laura Liliana Salazar" at bounding box center [450, 246] width 95 height 16
copy p "Laura Liliana Salazar"
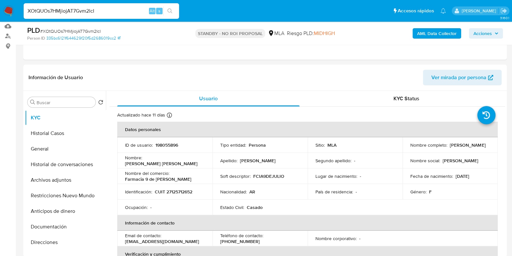
scroll to position [81, 0]
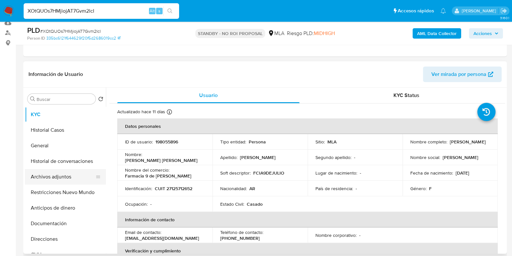
click at [52, 173] on button "Archivos adjuntos" at bounding box center [63, 177] width 76 height 16
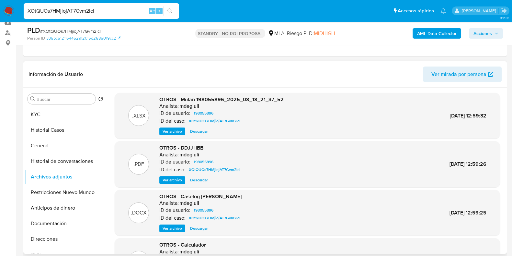
click at [203, 225] on span "Descargar" at bounding box center [199, 228] width 18 height 6
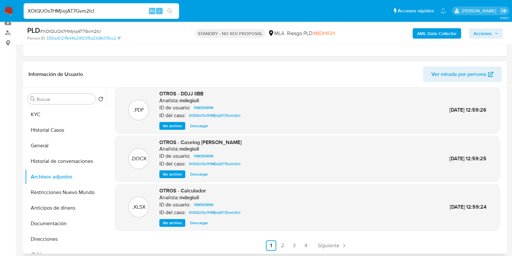
scroll to position [54, 0]
click at [285, 247] on link "2" at bounding box center [283, 245] width 10 height 10
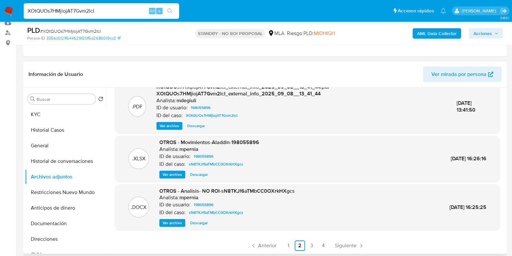
scroll to position [68, 0]
click at [283, 244] on link "1" at bounding box center [288, 245] width 10 height 10
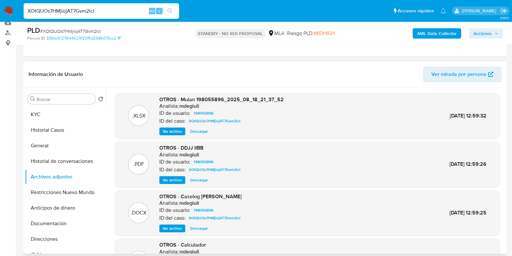
scroll to position [0, 0]
click at [75, 31] on span "# XOtQUOs7HMjiojAT7Gvm2lcI" at bounding box center [70, 31] width 61 height 6
copy span "XOtQUOs7HMjiojAT7Gvm2lcI"
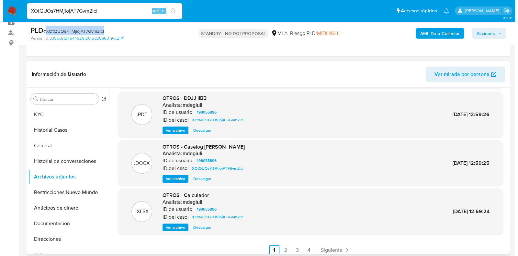
scroll to position [54, 0]
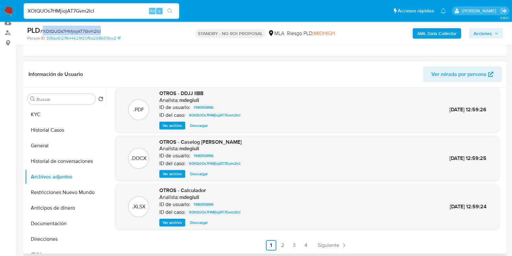
click at [177, 223] on span "Ver archivo" at bounding box center [172, 222] width 19 height 6
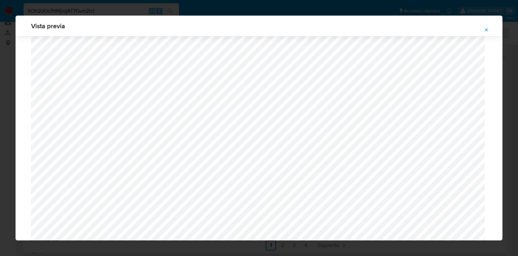
scroll to position [68, 0]
click at [487, 30] on icon "Attachment preview" at bounding box center [486, 29] width 3 height 3
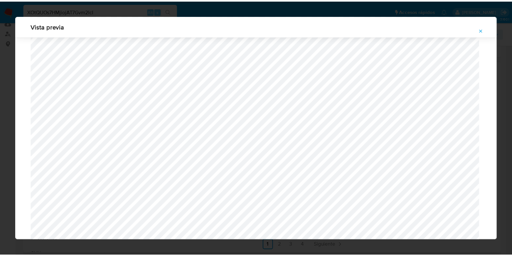
scroll to position [16, 0]
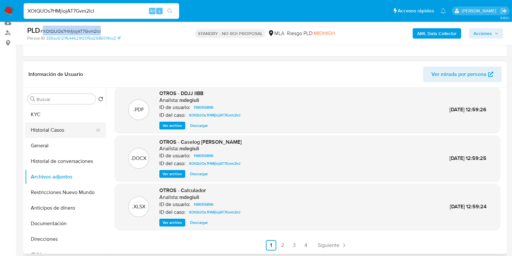
click at [63, 127] on button "Historial Casos" at bounding box center [63, 130] width 76 height 16
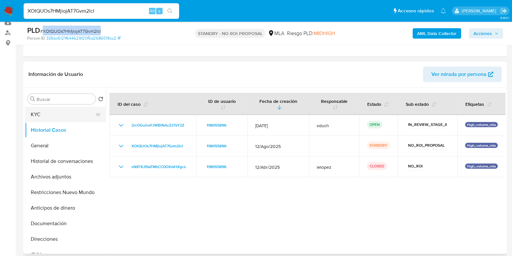
click at [50, 111] on button "KYC" at bounding box center [63, 115] width 76 height 16
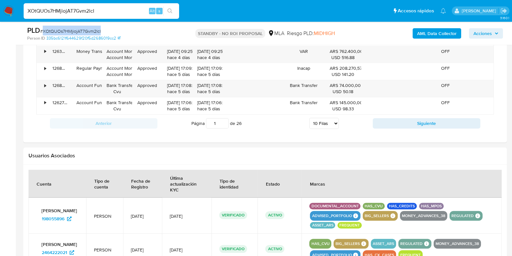
scroll to position [750, 0]
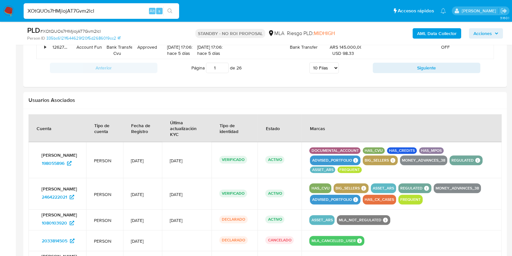
click at [86, 11] on input "XOtQUOs7HMjiojAT7Gvm2lcI" at bounding box center [102, 11] width 156 height 8
paste input "gklNkCWkBJ2QzoVRP1afrz4Q"
type input "gklNkCWkBJ2QzoVRP1afrz4Q"
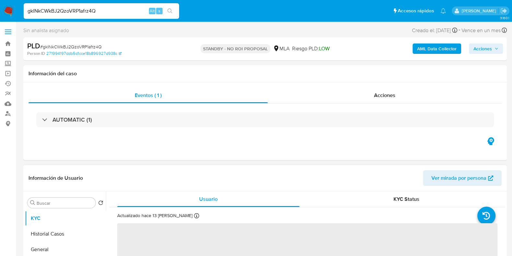
select select "10"
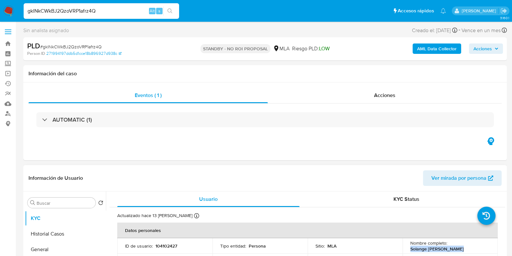
drag, startPoint x: 457, startPoint y: 249, endPoint x: 409, endPoint y: 249, distance: 47.3
click at [411, 249] on div "Nombre completo : Solange Elizabet Meza" at bounding box center [451, 246] width 80 height 12
copy p "Solange Elizabet Meza"
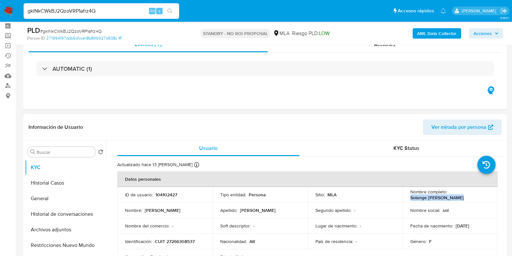
scroll to position [40, 0]
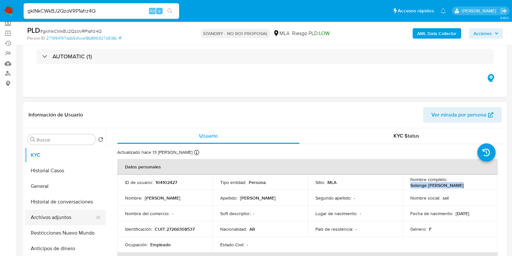
click at [52, 216] on button "Archivos adjuntos" at bounding box center [63, 217] width 76 height 16
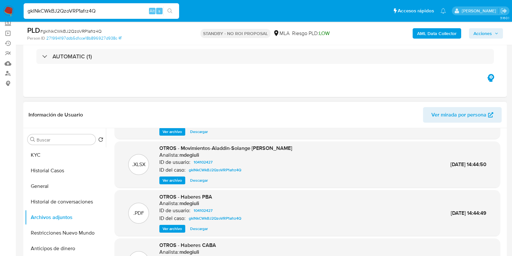
click at [193, 177] on span "Descargar" at bounding box center [199, 180] width 18 height 6
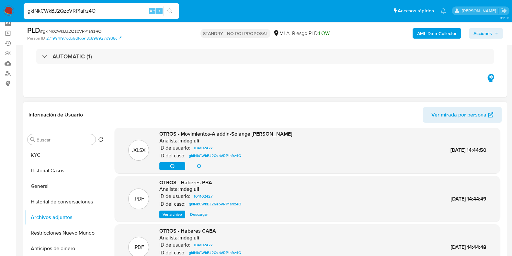
scroll to position [81, 0]
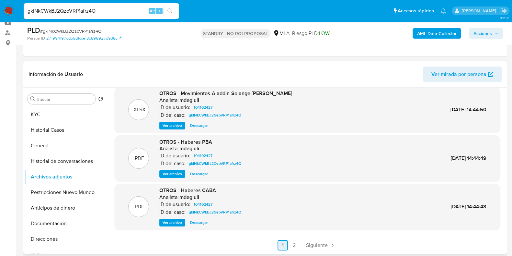
click at [314, 245] on span "Siguiente" at bounding box center [317, 244] width 22 height 5
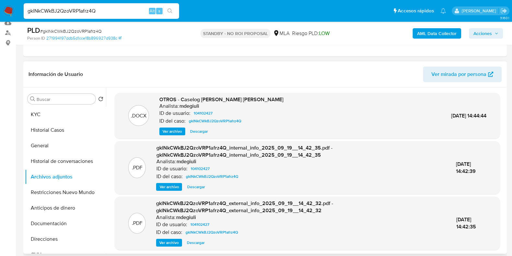
click at [200, 129] on span "Descargar" at bounding box center [199, 131] width 18 height 6
click at [54, 110] on button "KYC" at bounding box center [63, 115] width 76 height 16
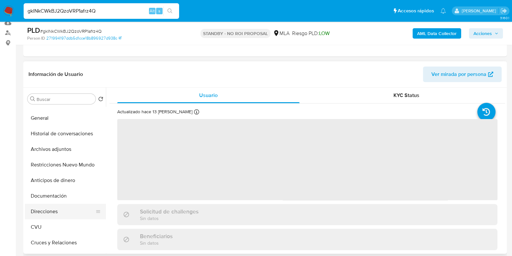
scroll to position [40, 0]
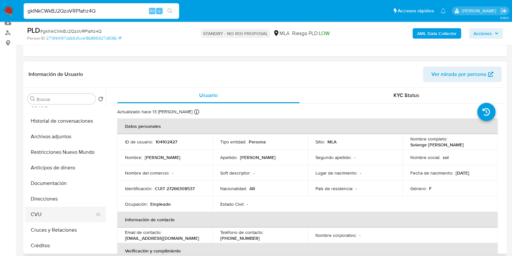
click at [58, 211] on button "CVU" at bounding box center [63, 214] width 76 height 16
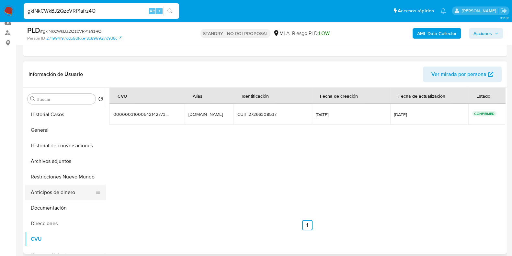
scroll to position [0, 0]
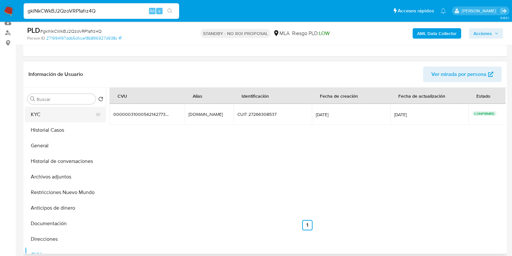
click at [64, 113] on button "KYC" at bounding box center [63, 115] width 76 height 16
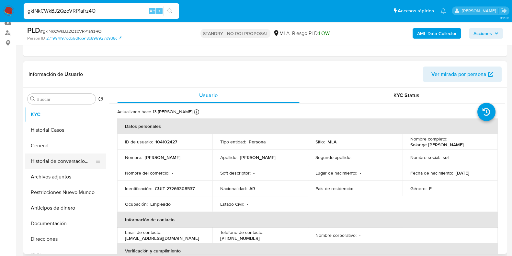
click at [61, 164] on button "Historial de conversaciones" at bounding box center [63, 161] width 76 height 16
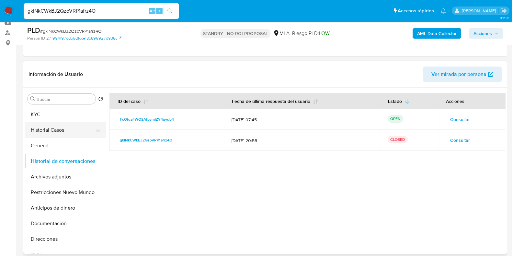
click at [57, 130] on button "Historial Casos" at bounding box center [63, 130] width 76 height 16
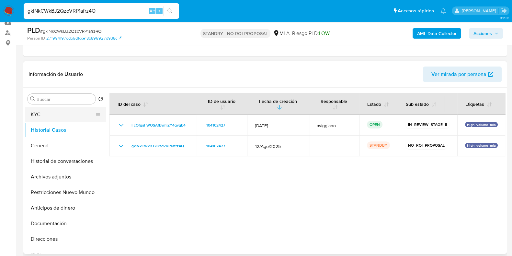
click at [55, 114] on button "KYC" at bounding box center [63, 115] width 76 height 16
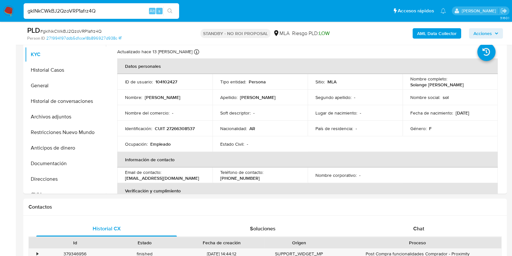
scroll to position [128, 0]
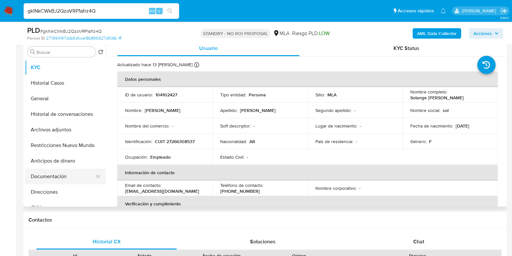
click at [60, 180] on button "Documentación" at bounding box center [63, 176] width 76 height 16
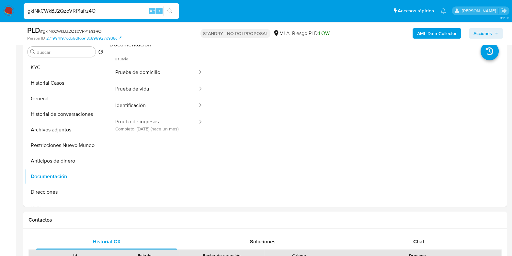
scroll to position [87, 0]
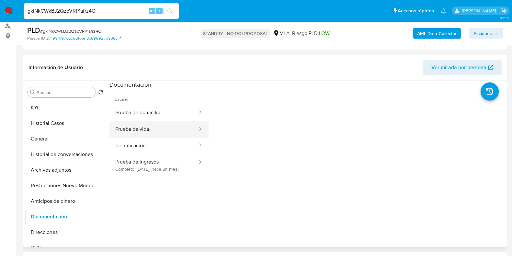
click at [150, 127] on button "Prueba de vida" at bounding box center [154, 129] width 89 height 17
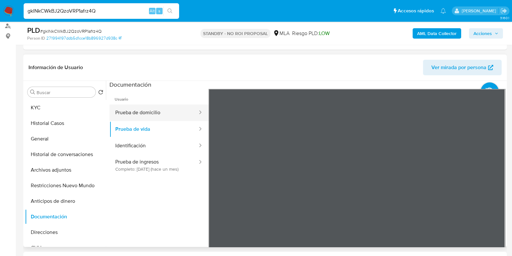
click at [137, 114] on button "Prueba de domicilio" at bounding box center [154, 112] width 89 height 17
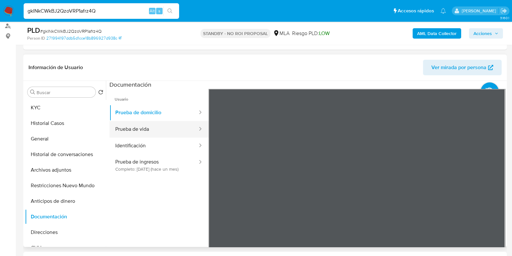
click at [138, 133] on button "Prueba de vida" at bounding box center [154, 129] width 89 height 17
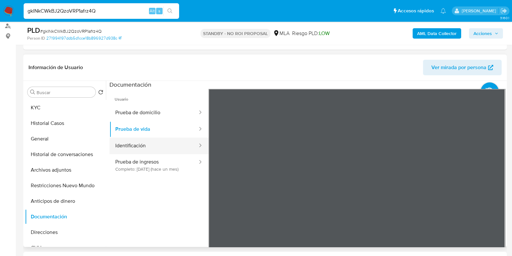
click at [141, 146] on button "Identificación" at bounding box center [154, 145] width 89 height 17
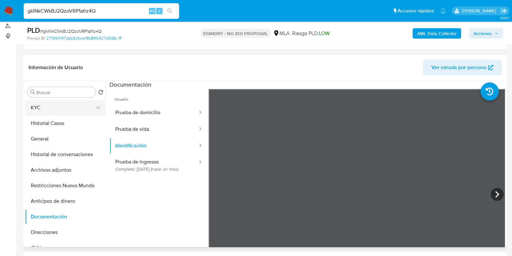
click at [57, 105] on button "KYC" at bounding box center [63, 108] width 76 height 16
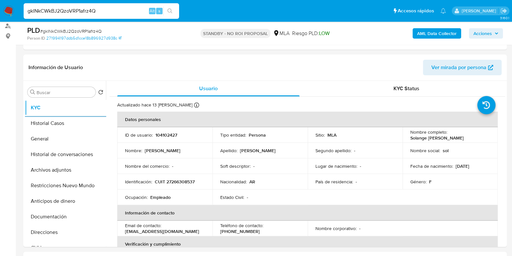
click at [73, 10] on input "gklNkCWkBJ2QzoVRP1afrz4Q" at bounding box center [102, 11] width 156 height 8
paste input "LzYthqrHAYScn7XmI4UJwFQ2"
type input "LzYthqrHAYScn7XmI4UJwFQ2"
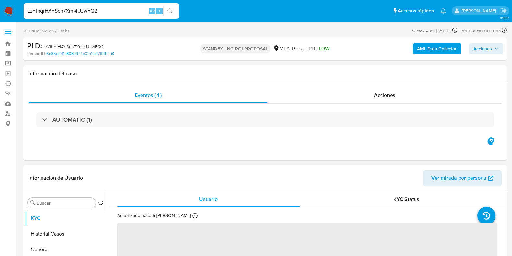
select select "10"
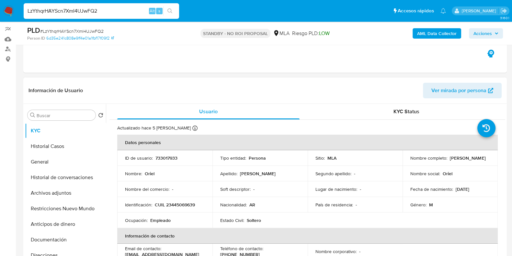
scroll to position [81, 0]
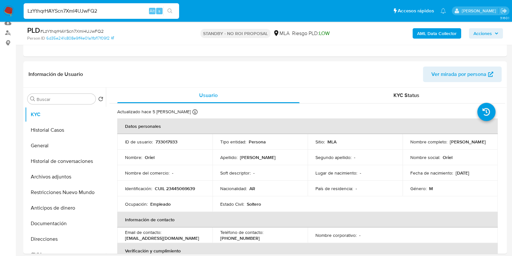
click at [75, 9] on input "LzYthqrHAYScn7XmI4UJwFQ2" at bounding box center [102, 11] width 156 height 8
paste input "gklNkCWkBJ2QzoVRP1afrz4Q"
type input "gklNkCWkBJ2QzoVRP1afrz4Q"
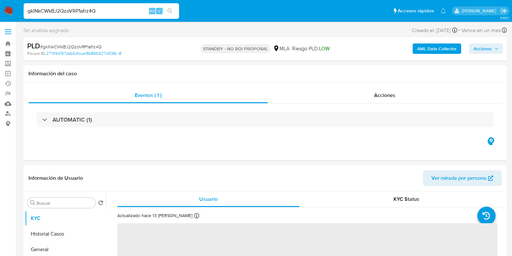
select select "10"
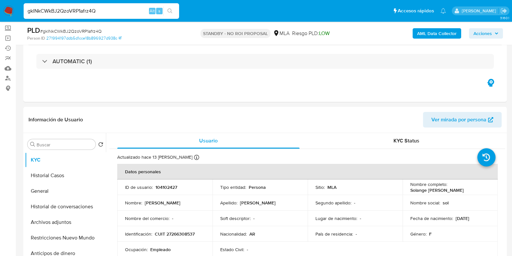
scroll to position [81, 0]
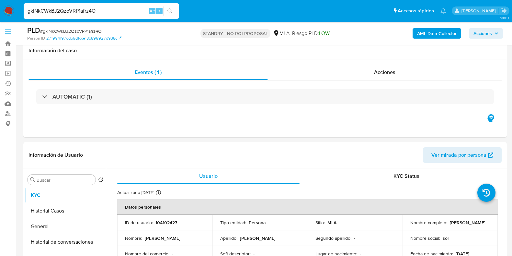
select select "10"
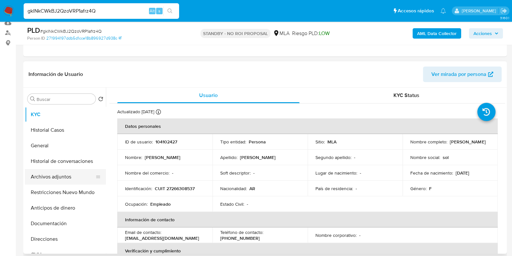
click at [51, 180] on button "Archivos adjuntos" at bounding box center [63, 177] width 76 height 16
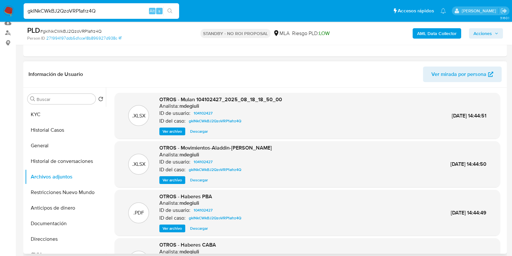
scroll to position [40, 0]
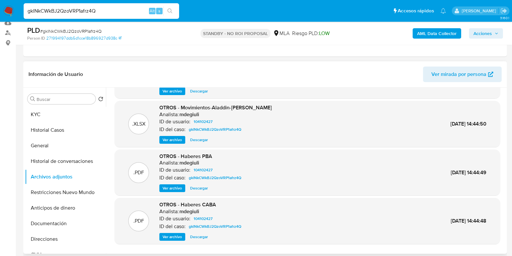
click at [168, 185] on span "Ver archivo" at bounding box center [172, 188] width 19 height 6
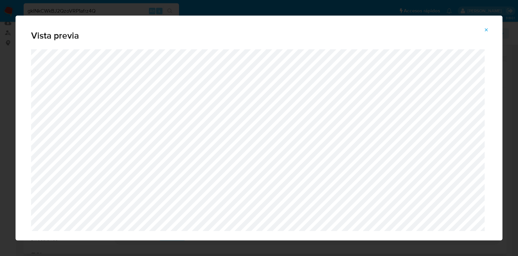
drag, startPoint x: 489, startPoint y: 30, endPoint x: 478, endPoint y: 34, distance: 11.7
click at [489, 30] on icon "Attachment preview" at bounding box center [486, 29] width 5 height 5
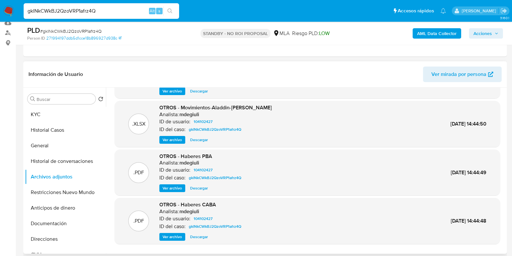
click at [175, 238] on span "Ver archivo" at bounding box center [172, 236] width 19 height 6
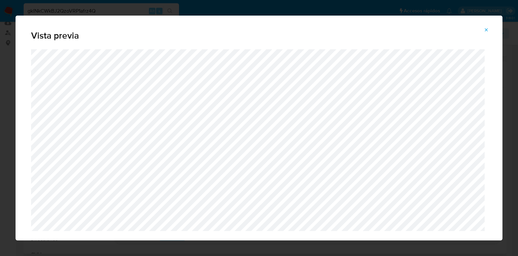
click at [489, 28] on icon "Attachment preview" at bounding box center [486, 29] width 5 height 5
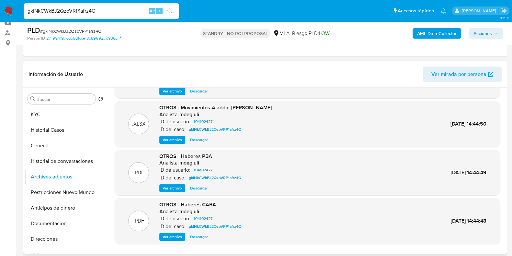
click at [70, 10] on input "gklNkCWkBJ2QzoVRP1afrz4Q" at bounding box center [102, 11] width 156 height 8
paste input "LzYthqrHAYScn7XmI4UJwFQ2"
type input "LzYthqrHAYScn7XmI4UJwFQ2"
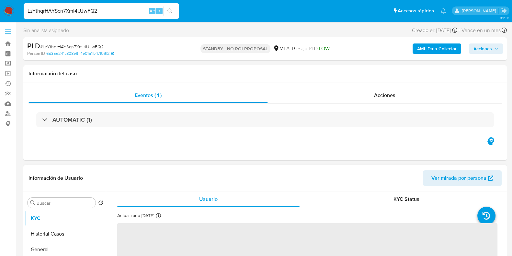
select select "10"
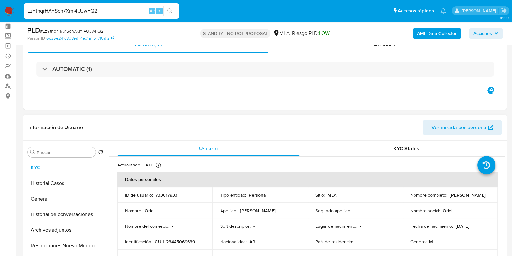
scroll to position [40, 0]
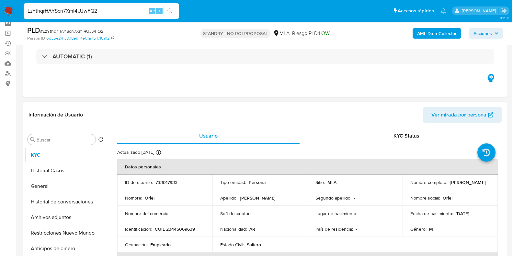
drag, startPoint x: 481, startPoint y: 183, endPoint x: 448, endPoint y: 183, distance: 32.7
click at [448, 183] on div "Nombre completo : Oriel Rodriguez" at bounding box center [451, 182] width 80 height 6
copy p "Oriel Rodriguez"
click at [44, 165] on button "Historial Casos" at bounding box center [63, 171] width 76 height 16
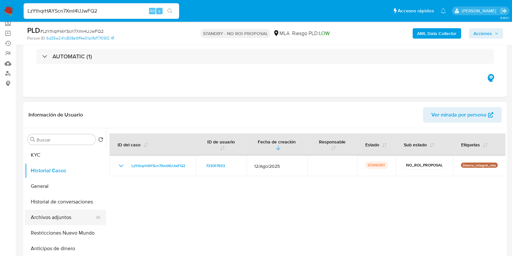
click at [48, 216] on button "Archivos adjuntos" at bounding box center [63, 217] width 76 height 16
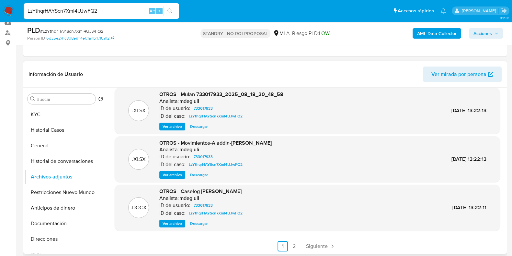
scroll to position [54, 0]
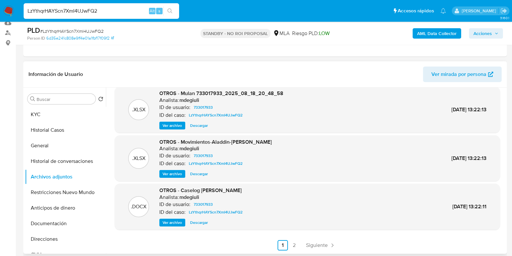
click at [204, 175] on span "Descargar" at bounding box center [199, 173] width 18 height 6
click at [204, 219] on span "Descargar" at bounding box center [199, 222] width 18 height 6
click at [72, 162] on button "Historial de conversaciones" at bounding box center [63, 161] width 76 height 16
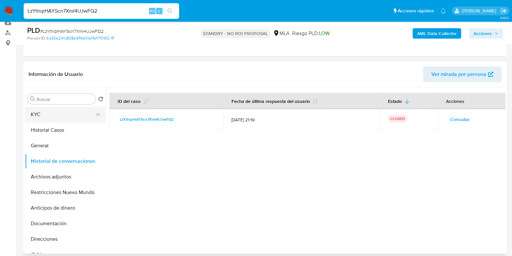
click at [37, 109] on button "KYC" at bounding box center [63, 115] width 76 height 16
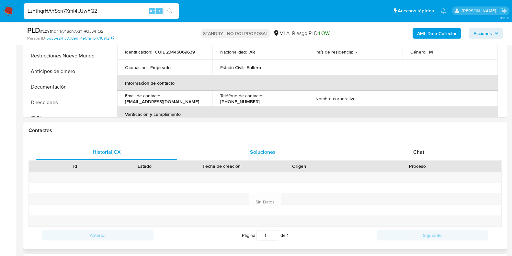
scroll to position [168, 0]
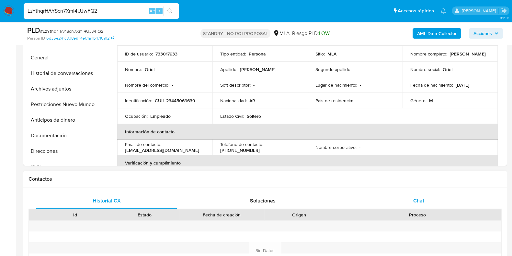
click at [426, 201] on div "Chat" at bounding box center [419, 201] width 141 height 16
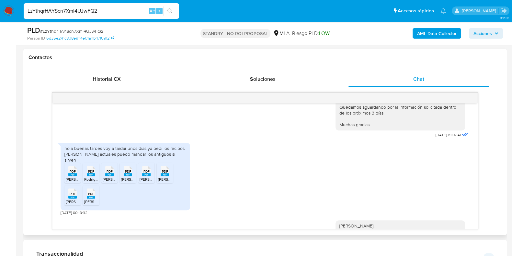
scroll to position [607, 0]
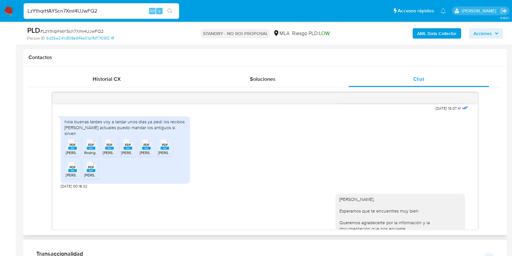
click at [76, 149] on rect at bounding box center [72, 147] width 8 height 3
click at [90, 178] on span "Rodriguez O - Febrero 2025.pdf" at bounding box center [111, 175] width 55 height 6
click at [69, 172] on rect at bounding box center [72, 170] width 8 height 3
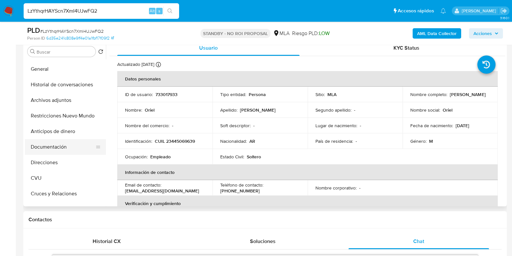
scroll to position [40, 0]
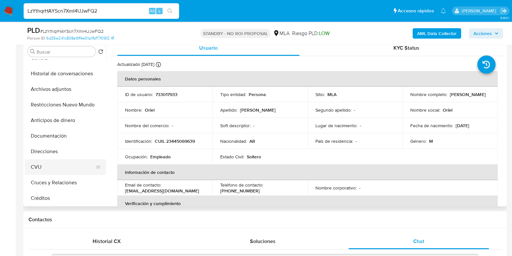
click at [61, 164] on button "CVU" at bounding box center [63, 167] width 76 height 16
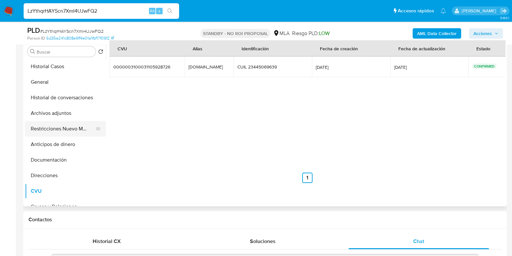
scroll to position [0, 0]
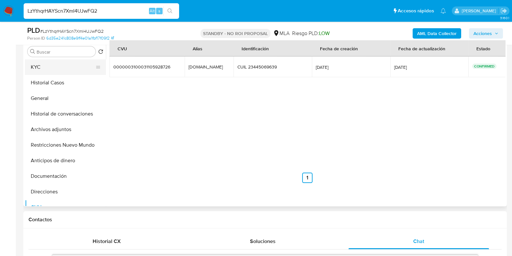
click at [68, 69] on button "KYC" at bounding box center [63, 67] width 76 height 16
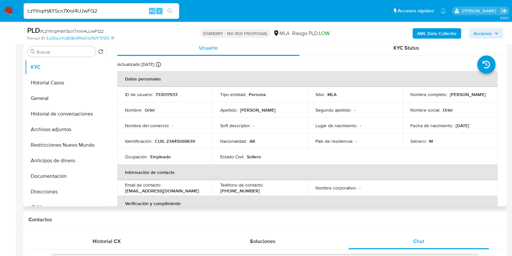
click at [184, 140] on p "CUIL 23445069639" at bounding box center [175, 141] width 40 height 6
copy p "23445069639"
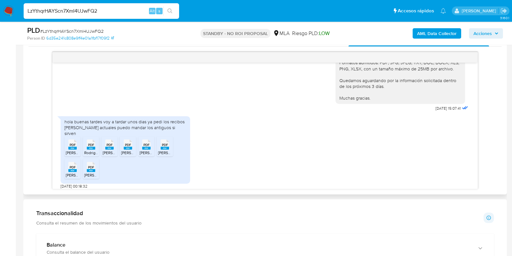
scroll to position [607, 0]
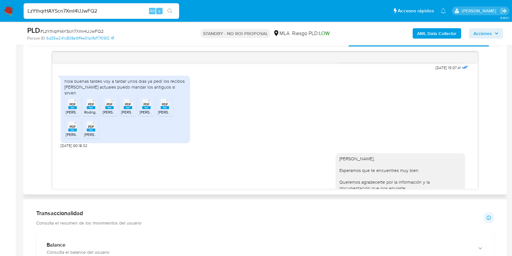
click at [75, 109] on rect at bounding box center [72, 107] width 8 height 3
drag, startPoint x: 86, startPoint y: 111, endPoint x: 105, endPoint y: 116, distance: 19.4
click at [86, 110] on div "PDF PDF" at bounding box center [91, 103] width 14 height 13
click at [106, 115] on span "Rodriguez- SAC dic 2024.pdf" at bounding box center [132, 112] width 59 height 6
drag, startPoint x: 127, startPoint y: 116, endPoint x: 142, endPoint y: 116, distance: 15.2
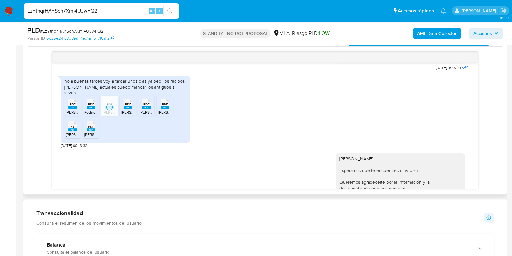
click at [127, 115] on span "Rodriguez O - sueldo marzo 2025.pdf" at bounding box center [155, 112] width 68 height 6
drag, startPoint x: 151, startPoint y: 114, endPoint x: 156, endPoint y: 113, distance: 4.9
click at [151, 110] on div "PDF PDF" at bounding box center [147, 103] width 14 height 13
click at [167, 109] on rect at bounding box center [165, 107] width 8 height 3
click at [69, 131] on icon at bounding box center [72, 126] width 8 height 10
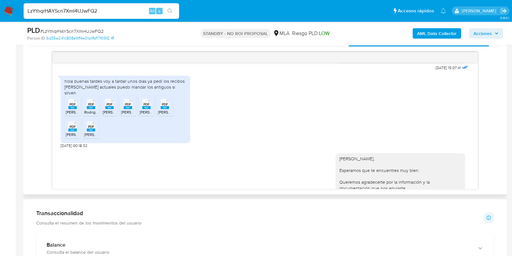
click at [91, 129] on span "PDF" at bounding box center [91, 126] width 6 height 4
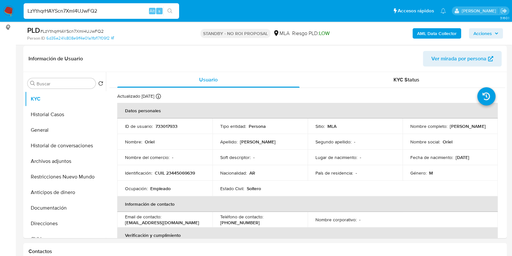
scroll to position [87, 0]
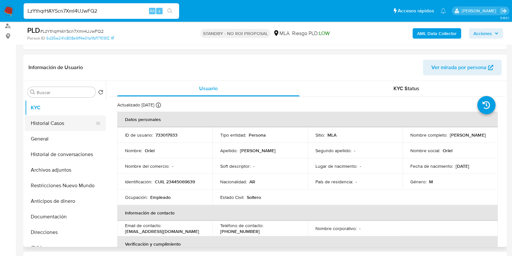
click at [47, 128] on button "Historial Casos" at bounding box center [63, 123] width 76 height 16
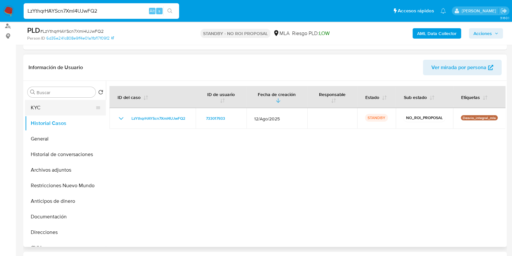
click at [47, 109] on button "KYC" at bounding box center [63, 108] width 76 height 16
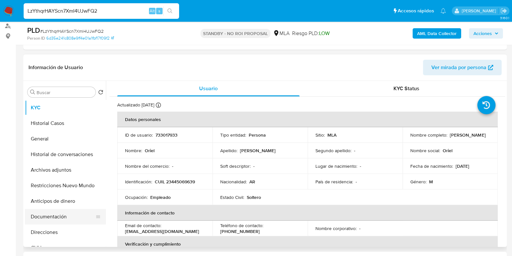
click at [58, 219] on button "Documentación" at bounding box center [63, 217] width 76 height 16
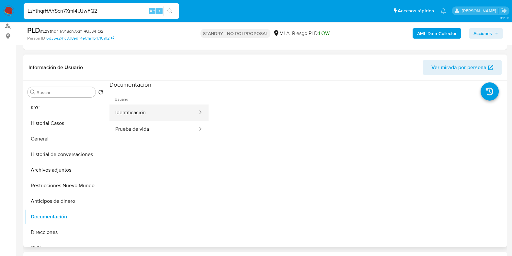
click at [155, 112] on button "Identificación" at bounding box center [154, 112] width 89 height 17
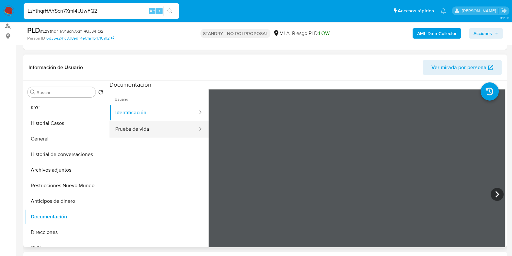
click at [154, 126] on button "Prueba de vida" at bounding box center [154, 129] width 89 height 17
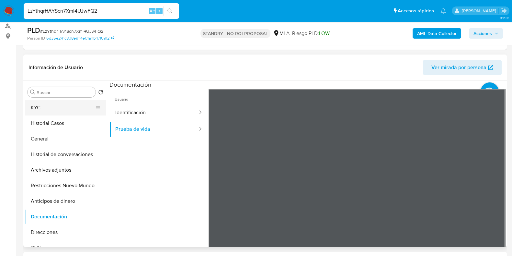
click at [64, 102] on button "KYC" at bounding box center [63, 108] width 76 height 16
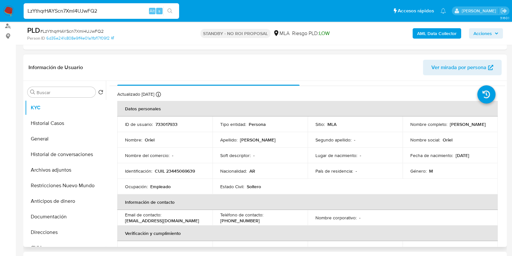
scroll to position [0, 0]
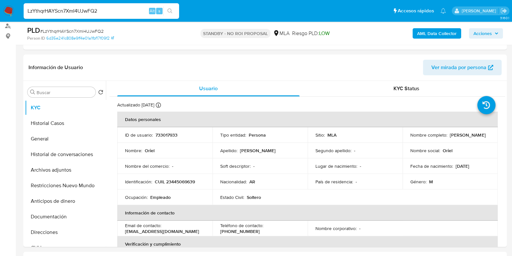
click at [56, 8] on input "LzYthqrHAYScn7XmI4UJwFQ2" at bounding box center [102, 11] width 156 height 8
paste input "cctx2O3h4va5098xt1jVWRmg"
type input "cctx2O3h4va5098xt1jVWRmg"
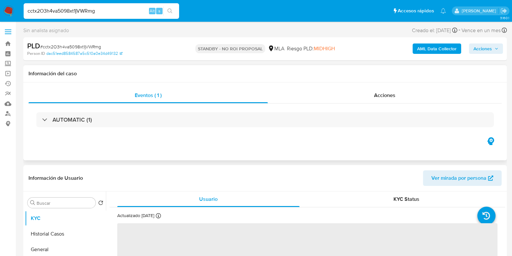
select select "10"
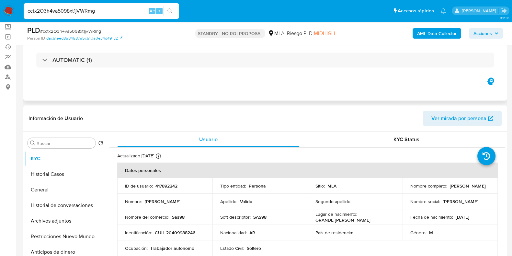
scroll to position [40, 0]
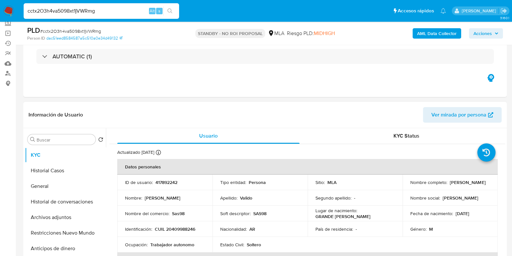
drag, startPoint x: 453, startPoint y: 186, endPoint x: 410, endPoint y: 184, distance: 43.2
click at [411, 184] on div "Nombre completo : Gabriel Lionel Valido" at bounding box center [451, 182] width 80 height 6
copy p "Gabriel Lionel Valido"
click at [50, 173] on button "Historial Casos" at bounding box center [63, 171] width 76 height 16
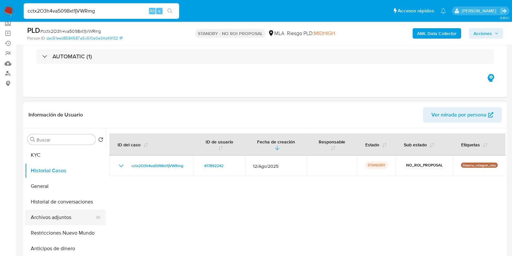
click at [69, 216] on button "Archivos adjuntos" at bounding box center [63, 217] width 76 height 16
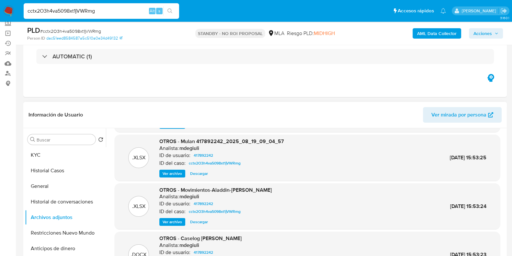
scroll to position [54, 0]
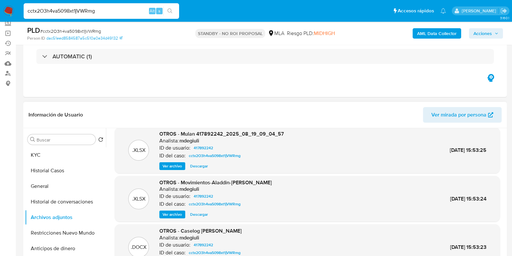
click at [200, 214] on span "Descargar" at bounding box center [199, 214] width 18 height 6
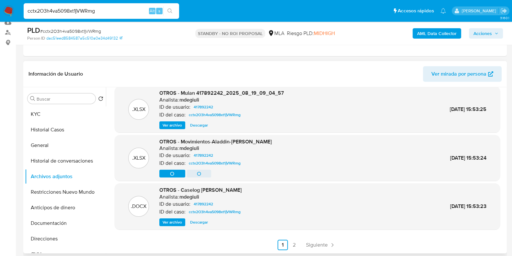
scroll to position [122, 0]
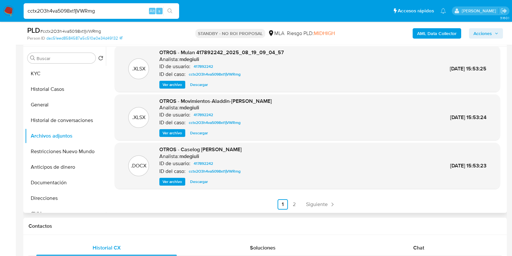
click at [201, 184] on span "Descargar" at bounding box center [199, 181] width 18 height 6
click at [320, 203] on span "Siguiente" at bounding box center [317, 204] width 22 height 5
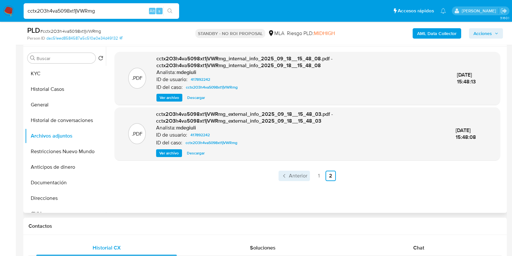
click at [291, 178] on span "Anterior" at bounding box center [298, 175] width 18 height 5
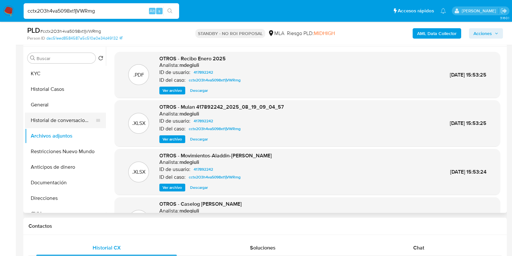
click at [71, 126] on button "Historial de conversaciones" at bounding box center [63, 120] width 76 height 16
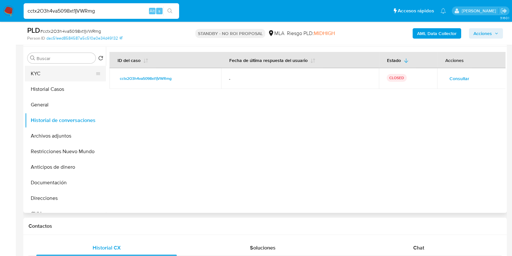
click at [51, 70] on button "KYC" at bounding box center [63, 74] width 76 height 16
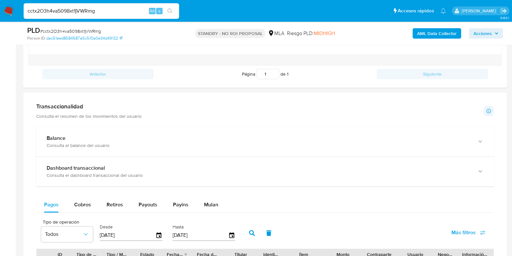
scroll to position [257, 0]
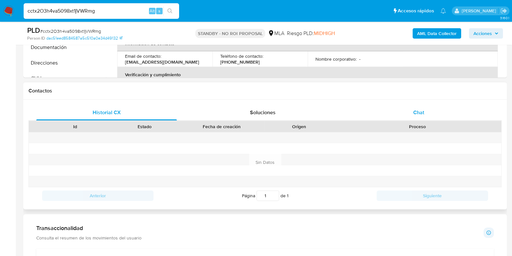
click at [417, 110] on span "Chat" at bounding box center [418, 112] width 11 height 7
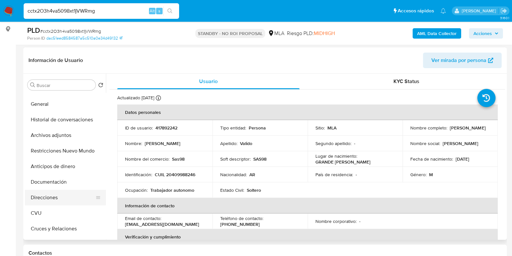
scroll to position [40, 0]
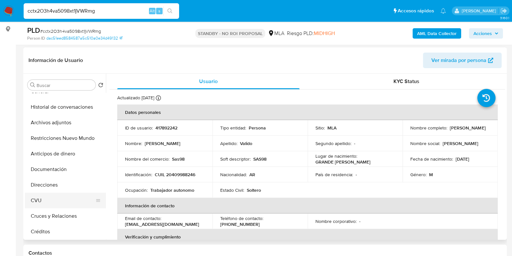
click at [36, 202] on button "CVU" at bounding box center [63, 200] width 76 height 16
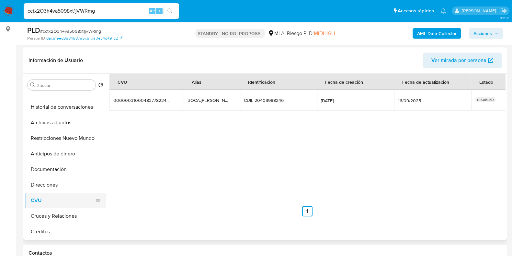
scroll to position [0, 0]
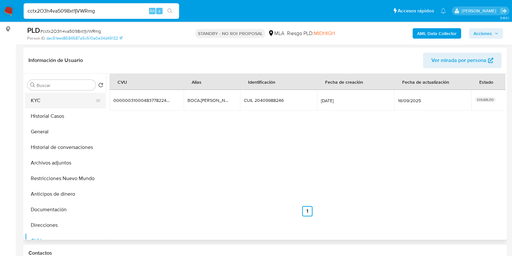
click at [63, 102] on button "KYC" at bounding box center [63, 101] width 76 height 16
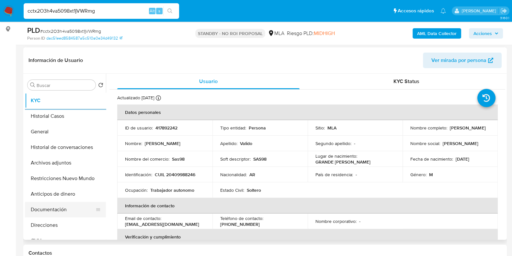
click at [54, 206] on button "Documentación" at bounding box center [63, 210] width 76 height 16
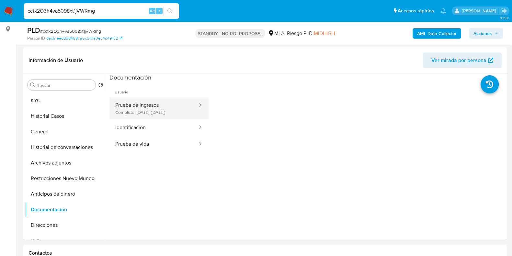
click at [149, 112] on button "Prueba de ingresos Completo: 21/03/2025 (hace 6 meses)" at bounding box center [154, 108] width 89 height 22
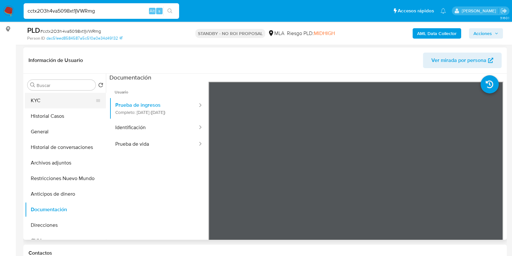
click at [62, 103] on button "KYC" at bounding box center [63, 101] width 76 height 16
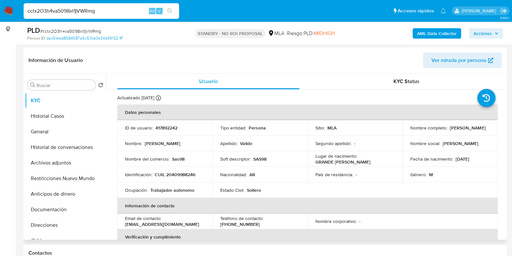
click at [184, 174] on p "CUIL 20409988246" at bounding box center [175, 174] width 41 height 6
copy p "20409988246"
click at [84, 10] on input "cctx2O3h4va5098xt1jVWRmg" at bounding box center [102, 11] width 156 height 8
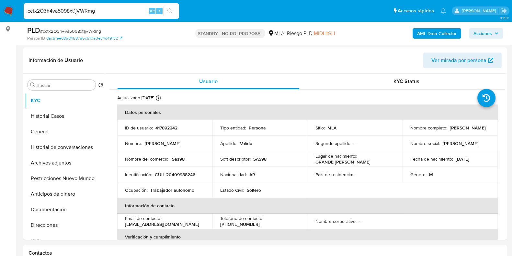
paste input "20409988246"
click at [68, 15] on div "20409988246 Alt s" at bounding box center [102, 11] width 156 height 16
click at [67, 12] on input "20409988246" at bounding box center [102, 11] width 156 height 8
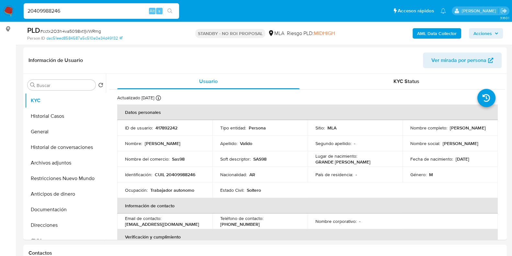
paste input "7GzBtNfuEcwis4yRsdZ8EXVD"
type input "7GzBtNfuEcwis4yRsdZ8EXVD"
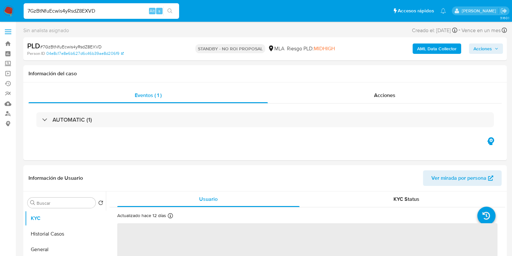
select select "10"
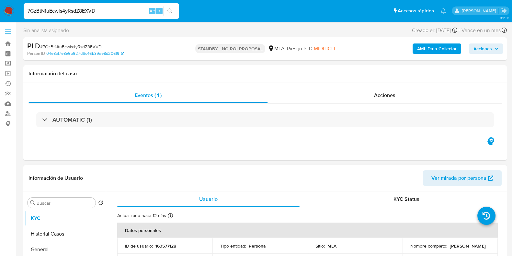
drag, startPoint x: 450, startPoint y: 248, endPoint x: 410, endPoint y: 250, distance: 40.9
click at [411, 249] on div "Nombre completo : Gabriel Omar Flores" at bounding box center [451, 246] width 80 height 6
copy p "[PERSON_NAME]"
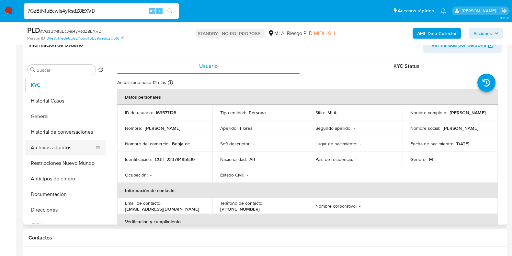
scroll to position [122, 0]
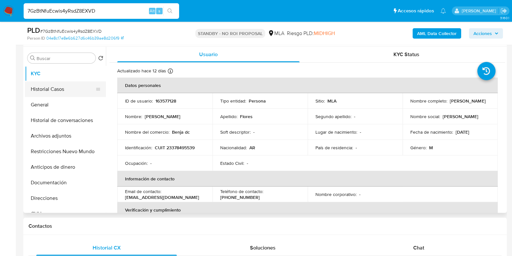
click at [56, 85] on button "Historial Casos" at bounding box center [63, 89] width 76 height 16
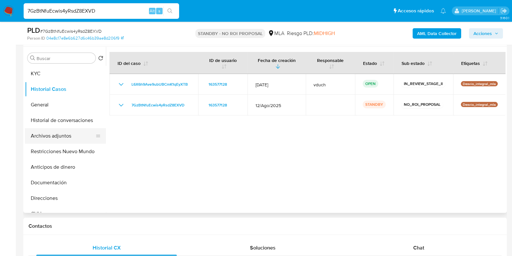
click at [58, 137] on button "Archivos adjuntos" at bounding box center [63, 136] width 76 height 16
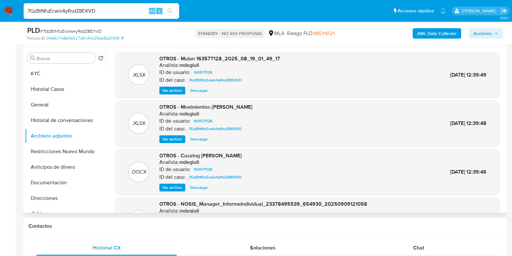
click at [201, 140] on span "Descargar" at bounding box center [199, 139] width 18 height 6
click at [195, 187] on span "Descargar" at bounding box center [199, 187] width 18 height 6
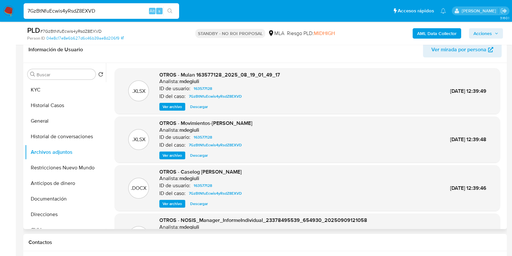
scroll to position [21, 0]
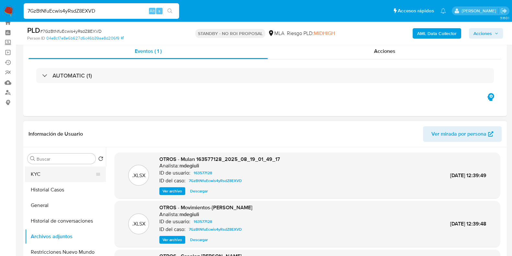
click at [59, 169] on button "KYC" at bounding box center [63, 174] width 76 height 16
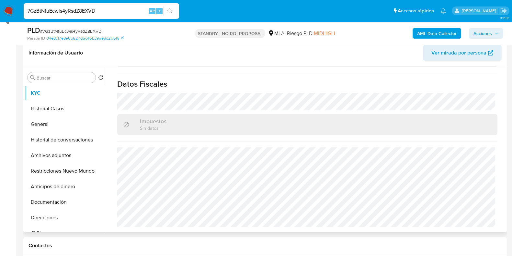
scroll to position [357, 0]
click at [46, 90] on button "KYC" at bounding box center [63, 93] width 76 height 16
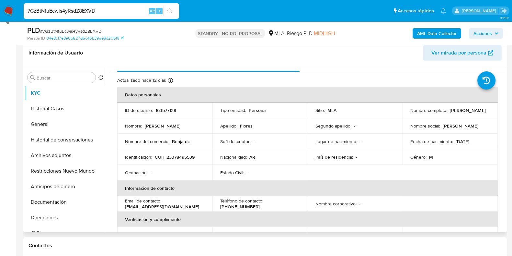
scroll to position [0, 0]
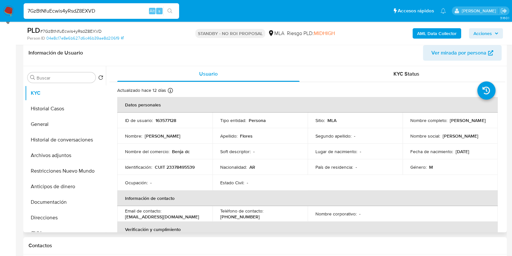
click at [185, 167] on p "CUIT 23378495539" at bounding box center [175, 167] width 40 height 6
copy p "23378495539"
click at [53, 155] on button "Archivos adjuntos" at bounding box center [63, 155] width 76 height 16
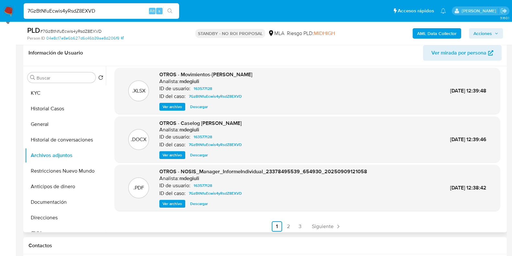
scroll to position [54, 0]
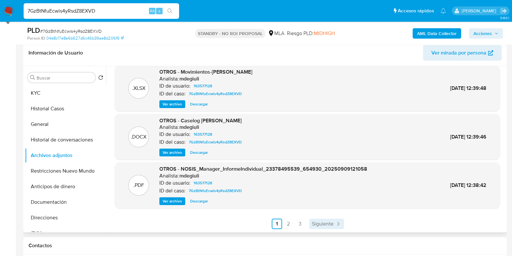
click at [323, 223] on span "Siguiente" at bounding box center [323, 223] width 22 height 5
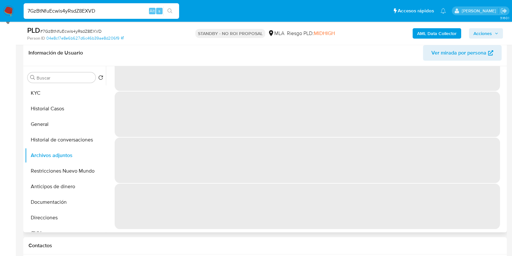
scroll to position [0, 0]
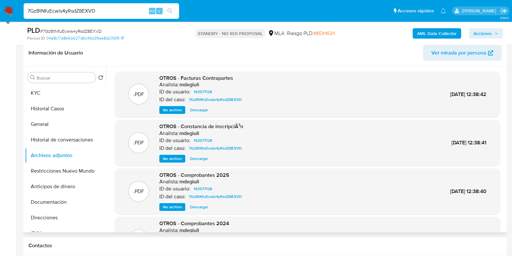
click at [170, 158] on span "Ver archivo" at bounding box center [172, 158] width 19 height 6
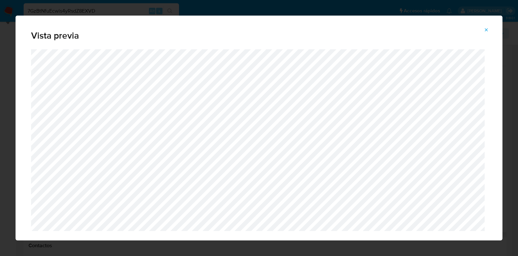
click at [487, 29] on icon "Attachment preview" at bounding box center [486, 29] width 5 height 5
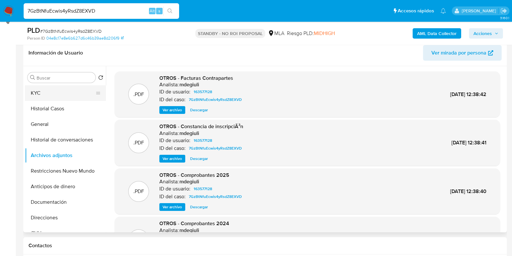
click at [41, 93] on button "KYC" at bounding box center [63, 93] width 76 height 16
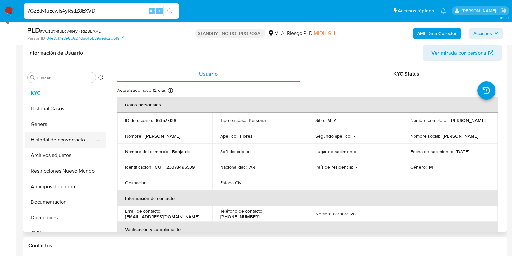
click at [58, 142] on button "Historial de conversaciones" at bounding box center [63, 140] width 76 height 16
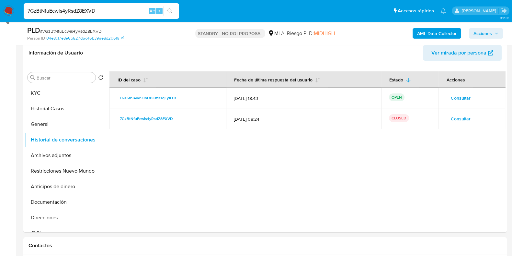
click at [84, 30] on span "# 7GzBtNfuEcwis4yRsdZ8EXVD" at bounding box center [71, 31] width 62 height 6
copy span "7GzBtNfuEcwis4yRsdZ8EXVD"
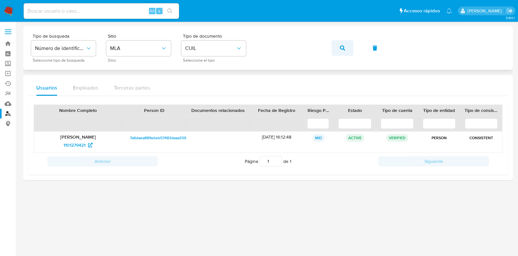
click at [340, 44] on span "button" at bounding box center [342, 48] width 5 height 14
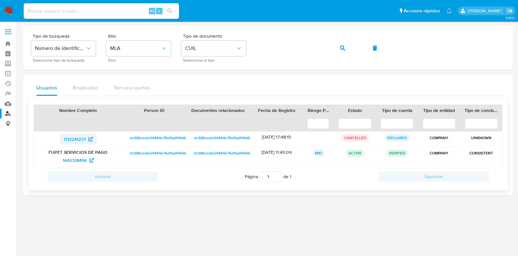
click at [73, 136] on span "1712241237" at bounding box center [75, 139] width 22 height 10
click at [76, 158] on span "1440128496" at bounding box center [75, 160] width 24 height 10
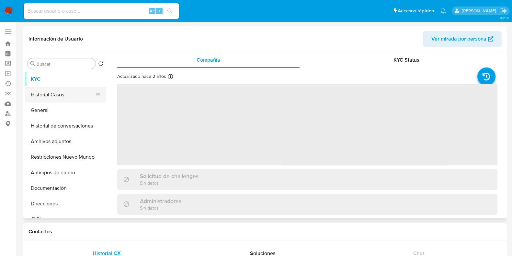
click at [51, 90] on button "Historial Casos" at bounding box center [63, 95] width 76 height 16
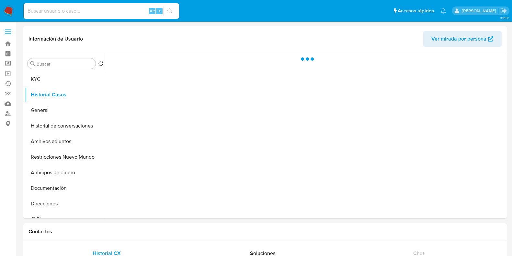
select select "10"
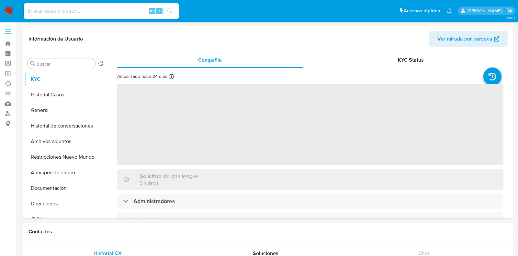
select select "10"
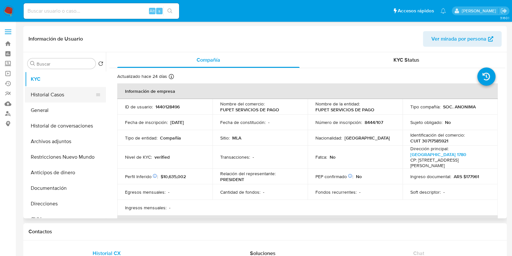
click at [60, 94] on button "Historial Casos" at bounding box center [63, 95] width 76 height 16
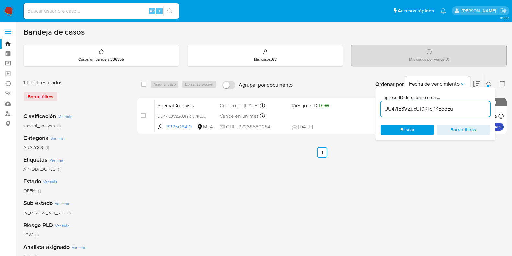
drag, startPoint x: 0, startPoint y: 0, endPoint x: 401, endPoint y: 111, distance: 416.6
click at [401, 111] on input "UU47lE3VZucUt9RTcPKEooEu" at bounding box center [436, 109] width 110 height 8
paste input "7GzBtNfuEcwis4yRsdZ8EXVD"
type input "7GzBtNfuEcwis4yRsdZ8EXVD"
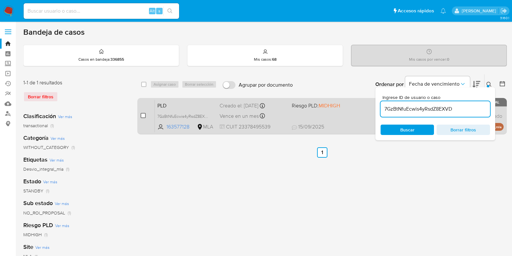
click at [141, 115] on input "checkbox" at bounding box center [143, 115] width 5 height 5
checkbox input "true"
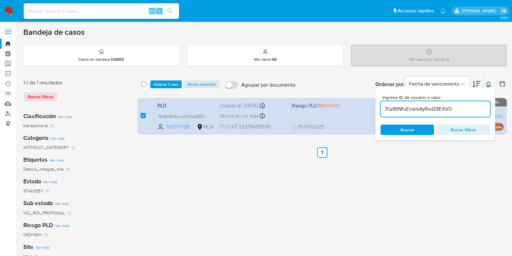
click at [167, 78] on div "select-all-cases-checkbox Asignar 1 caso Borrar selección Agrupar por documento…" at bounding box center [322, 84] width 370 height 20
click at [167, 81] on span "Asignar 1 caso" at bounding box center [166, 84] width 25 height 6
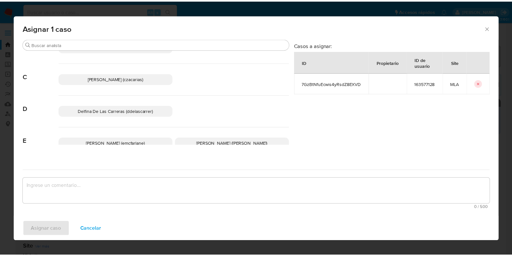
scroll to position [122, 0]
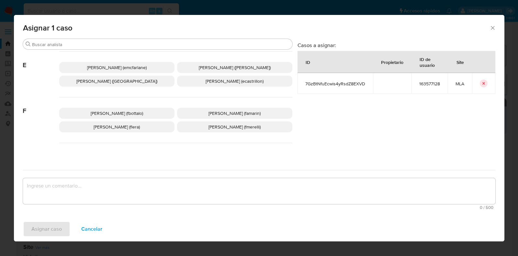
click at [155, 126] on p "Florencia Cecilia Lera (flera)" at bounding box center [116, 126] width 115 height 11
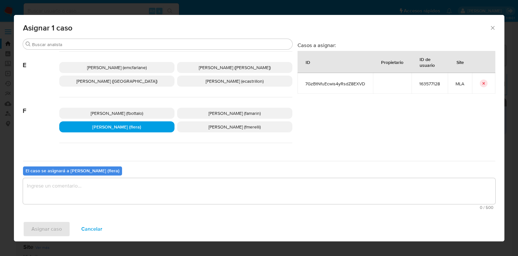
click at [135, 193] on textarea "assign-modal" at bounding box center [259, 191] width 473 height 26
click at [53, 231] on span "Asignar caso" at bounding box center [46, 229] width 30 height 14
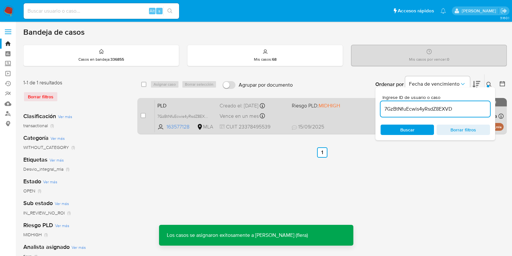
click at [186, 104] on span "PLD" at bounding box center [185, 105] width 57 height 8
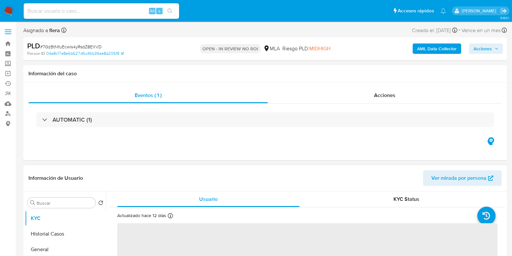
select select "10"
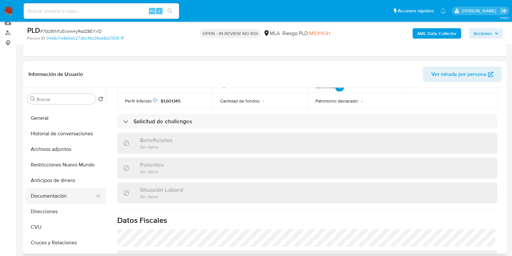
scroll to position [81, 0]
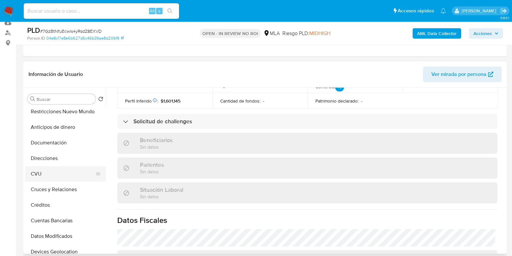
click at [53, 175] on button "CVU" at bounding box center [63, 174] width 76 height 16
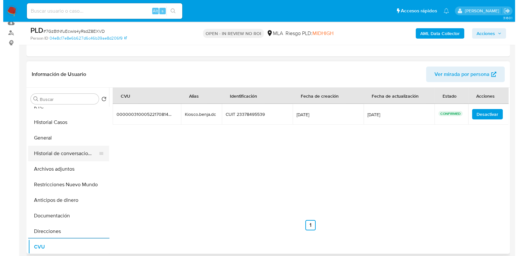
scroll to position [0, 0]
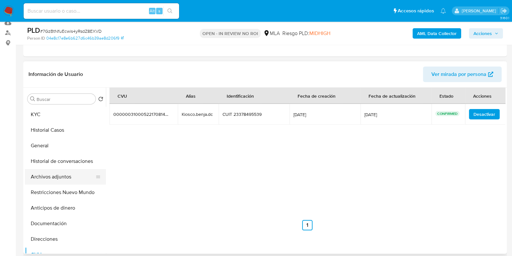
click at [59, 173] on button "Archivos adjuntos" at bounding box center [63, 177] width 76 height 16
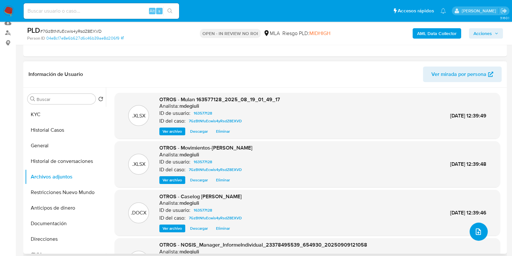
click at [478, 227] on span "upload-file" at bounding box center [479, 231] width 8 height 8
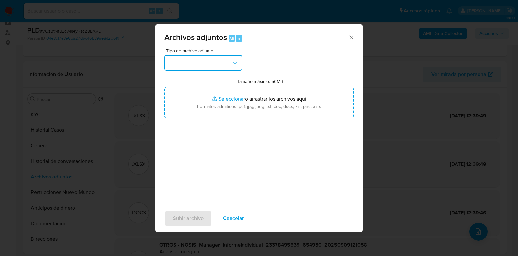
click at [191, 59] on button "button" at bounding box center [204, 63] width 78 height 16
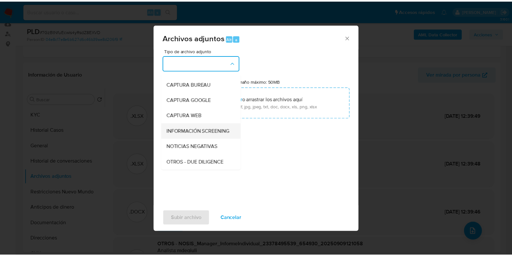
scroll to position [81, 0]
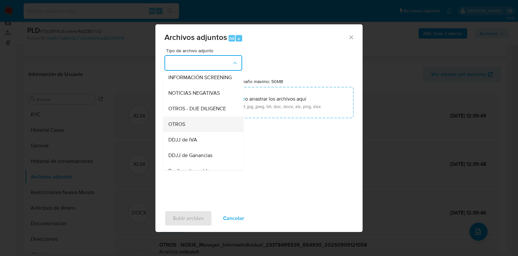
click at [203, 125] on div "OTROS" at bounding box center [201, 124] width 66 height 16
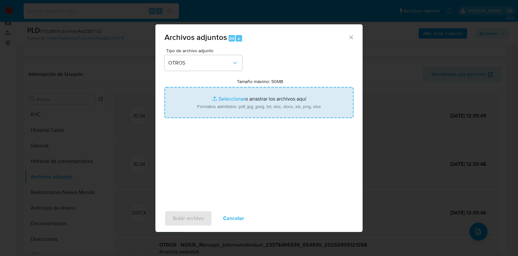
type input "C:\fakepath\v2Caselog [PERSON_NAME].docx"
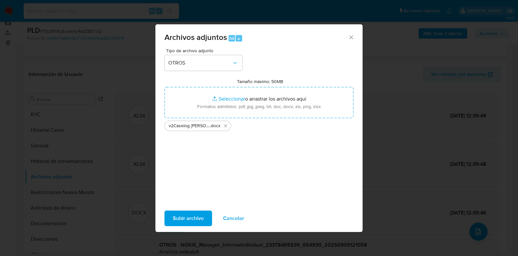
click at [191, 220] on span "Subir archivo" at bounding box center [188, 218] width 31 height 14
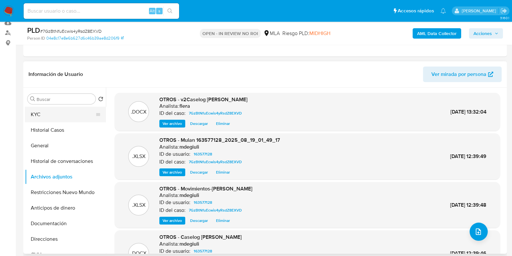
click at [77, 115] on button "KYC" at bounding box center [63, 115] width 76 height 16
